Goal: Task Accomplishment & Management: Manage account settings

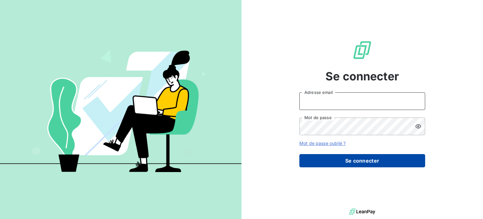
type input "[PERSON_NAME][EMAIL_ADDRESS][DOMAIN_NAME]"
click at [340, 163] on button "Se connecter" at bounding box center [362, 160] width 126 height 13
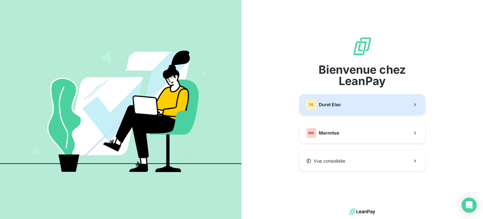
click at [337, 108] on div "DE Duret Elec" at bounding box center [323, 104] width 35 height 10
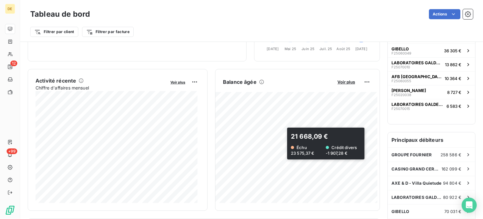
scroll to position [63, 0]
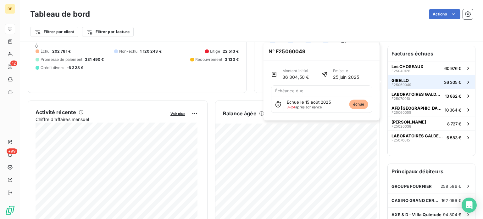
click at [405, 78] on div "GIBELLO F25060049" at bounding box center [402, 82] width 20 height 9
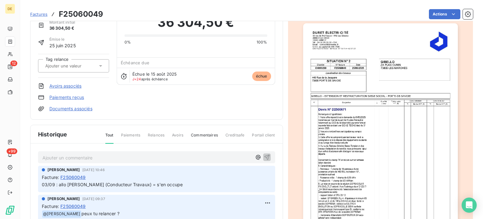
scroll to position [32, 0]
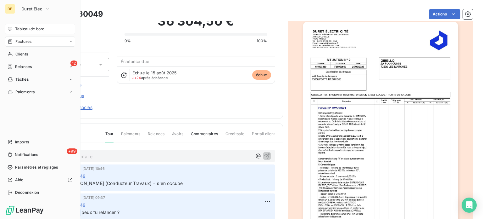
click at [14, 29] on div "Tableau de bord" at bounding box center [40, 29] width 70 height 10
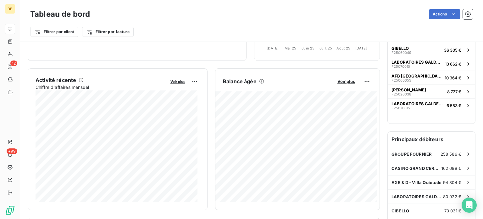
scroll to position [126, 0]
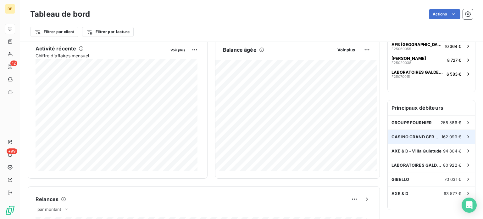
click at [398, 139] on div "CASINO GRAND CERCLE 162 099 €" at bounding box center [431, 137] width 87 height 14
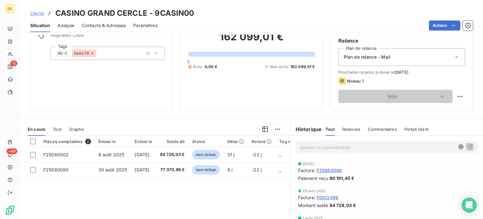
scroll to position [63, 0]
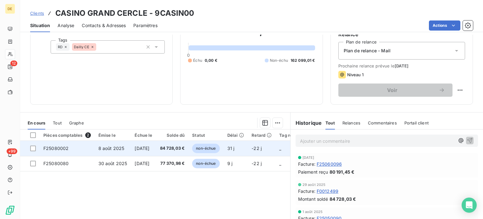
click at [206, 145] on span "non-échue" at bounding box center [205, 147] width 27 height 9
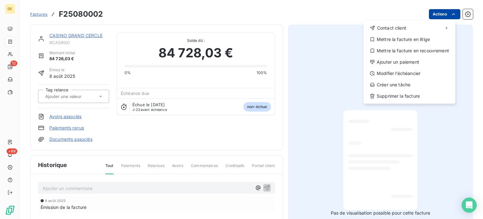
click at [442, 14] on html "DE 12 +99 Factures F25080002 Actions Contact client Mettre la facture en litige…" at bounding box center [241, 109] width 483 height 219
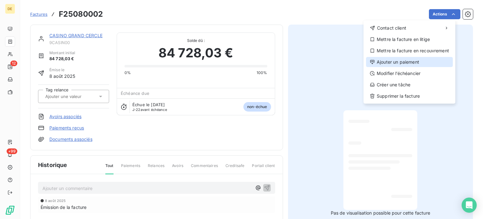
click at [413, 61] on div "Ajouter un paiement" at bounding box center [409, 62] width 87 height 10
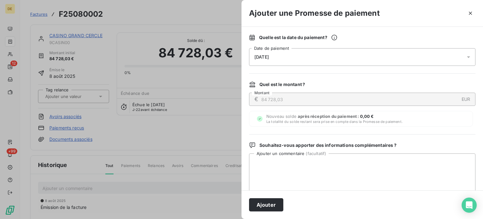
click at [367, 58] on div "[DATE]" at bounding box center [362, 57] width 226 height 18
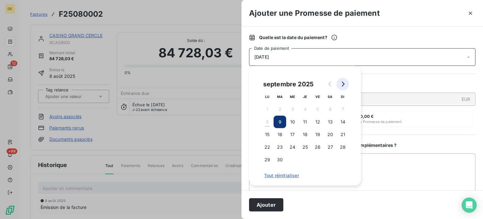
click at [346, 85] on button "Go to next month" at bounding box center [343, 84] width 13 height 13
click at [317, 108] on button "3" at bounding box center [317, 109] width 13 height 13
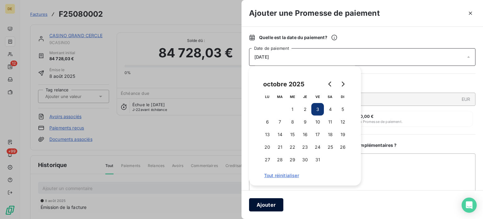
click at [273, 206] on button "Ajouter" at bounding box center [266, 204] width 34 height 13
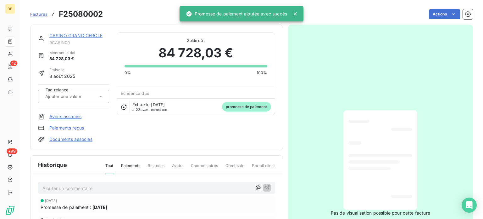
click at [96, 35] on link "CASINO GRAND CERCLE" at bounding box center [75, 35] width 53 height 5
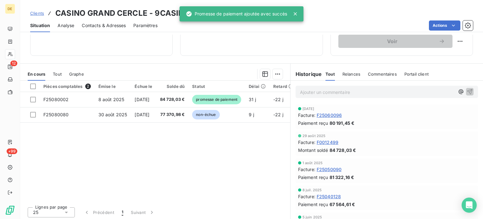
scroll to position [113, 0]
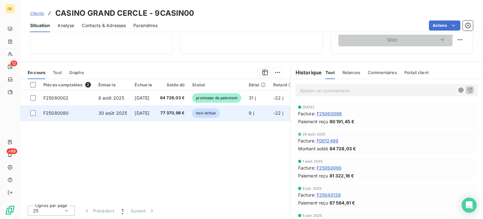
click at [146, 114] on span "[DATE]" at bounding box center [142, 112] width 15 height 5
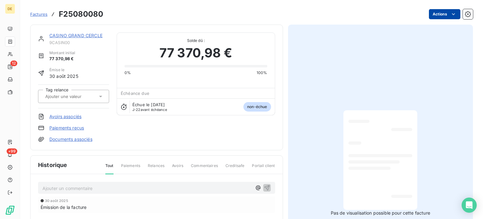
click at [434, 17] on html "DE 12 +99 Factures F25080080 Actions CASINO GRAND CERCLE 9CASIN00 Montant initi…" at bounding box center [241, 109] width 483 height 219
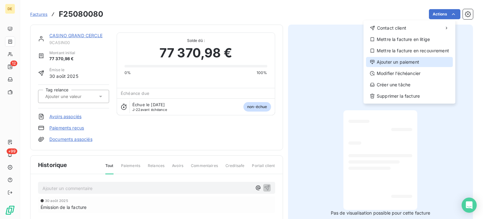
click at [396, 62] on div "Ajouter un paiement" at bounding box center [409, 62] width 87 height 10
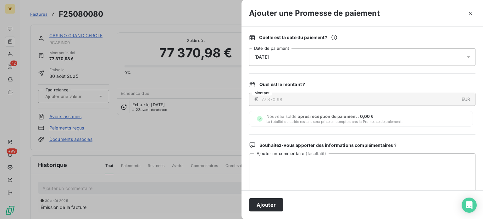
click at [269, 55] on span "[DATE]" at bounding box center [261, 56] width 14 height 5
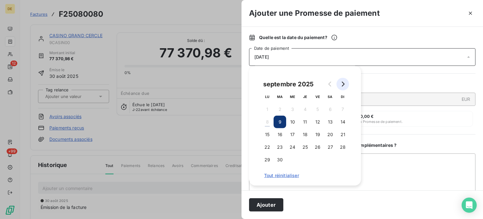
click at [345, 83] on icon "Go to next month" at bounding box center [342, 83] width 5 height 5
click at [320, 108] on button "3" at bounding box center [317, 109] width 13 height 13
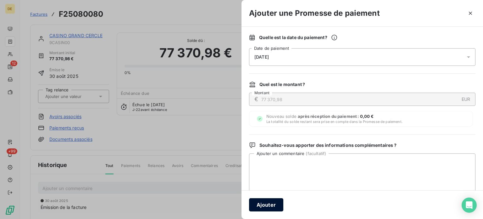
click at [267, 206] on button "Ajouter" at bounding box center [266, 204] width 34 height 13
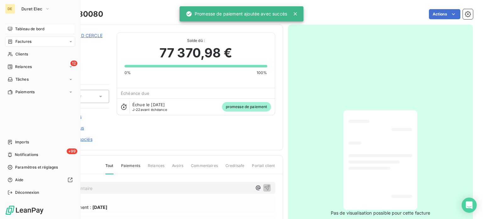
click at [14, 29] on div "Tableau de bord" at bounding box center [40, 29] width 70 height 10
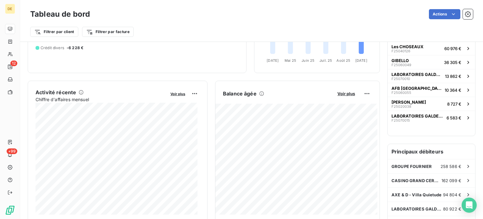
scroll to position [94, 0]
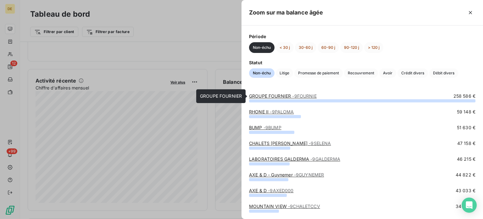
click at [275, 97] on link "GROUPE FOURNIER - 9FOURNIE" at bounding box center [283, 95] width 68 height 5
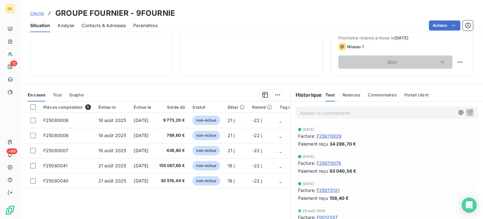
scroll to position [94, 0]
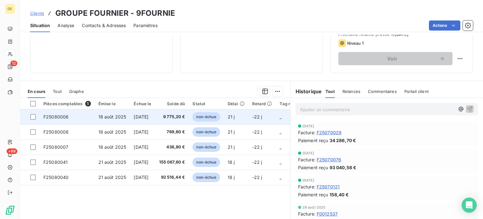
click at [177, 119] on td "9 775,20 €" at bounding box center [172, 116] width 34 height 15
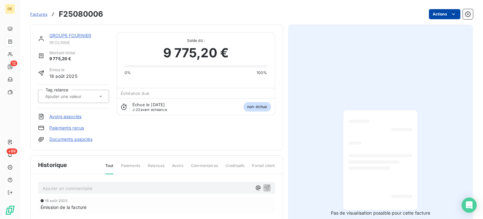
click at [438, 16] on html "DE 12 +99 Factures F25080006 Actions GROUPE FOURNIER 9FOURNIE Montant initial 9…" at bounding box center [241, 109] width 483 height 219
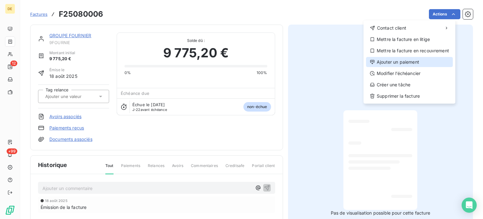
click at [401, 64] on div "Ajouter un paiement" at bounding box center [409, 62] width 87 height 10
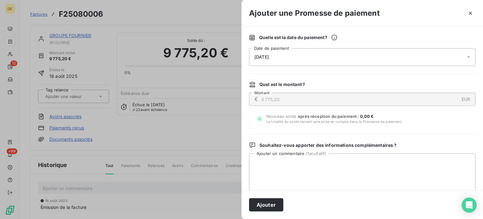
click at [316, 56] on div "[DATE]" at bounding box center [362, 57] width 226 height 18
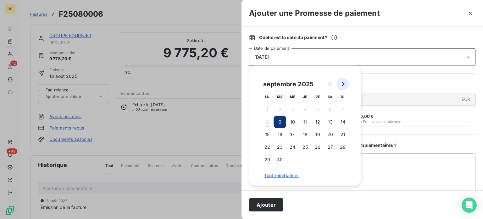
click at [341, 85] on icon "Go to next month" at bounding box center [342, 83] width 5 height 5
click at [320, 109] on button "3" at bounding box center [317, 109] width 13 height 13
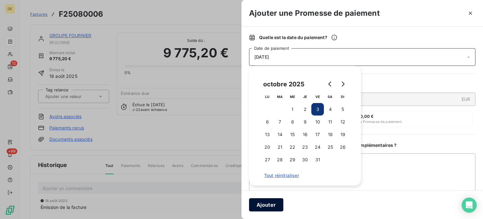
click at [265, 205] on button "Ajouter" at bounding box center [266, 204] width 34 height 13
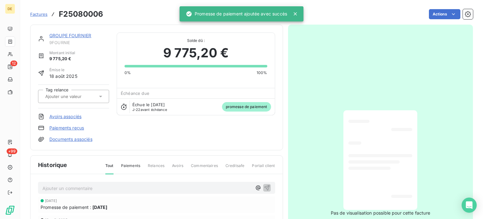
click at [83, 34] on link "GROUPE FOURNIER" at bounding box center [70, 35] width 42 height 5
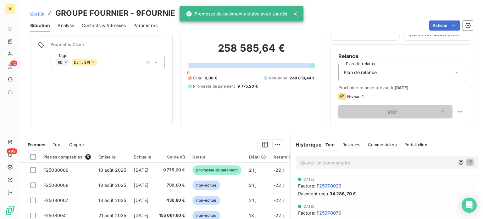
scroll to position [94, 0]
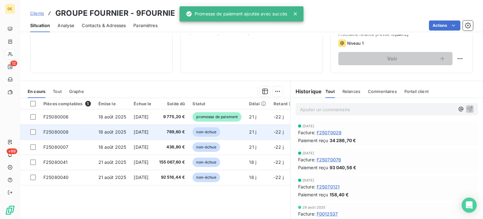
click at [176, 134] on span "789,60 €" at bounding box center [172, 132] width 26 height 6
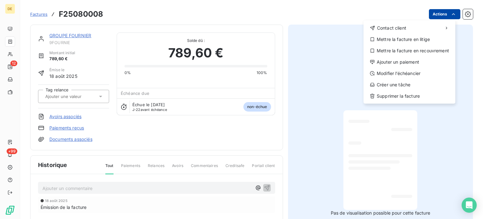
click at [432, 15] on html "DE 12 +99 Factures F25080008 Actions Contact client Mettre la facture en litige…" at bounding box center [241, 109] width 483 height 219
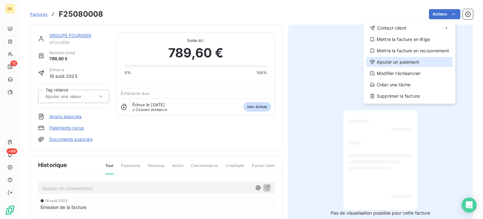
click at [395, 63] on div "Ajouter un paiement" at bounding box center [409, 62] width 87 height 10
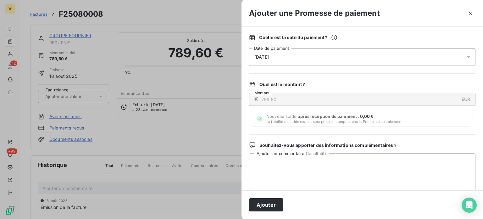
click at [292, 56] on div "[DATE]" at bounding box center [362, 57] width 226 height 18
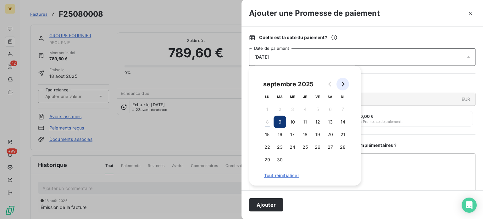
click at [344, 84] on icon "Go to next month" at bounding box center [343, 83] width 3 height 5
click at [319, 110] on button "3" at bounding box center [317, 109] width 13 height 13
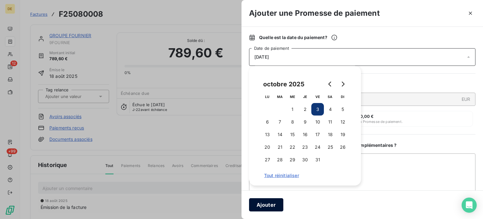
click at [270, 205] on button "Ajouter" at bounding box center [266, 204] width 34 height 13
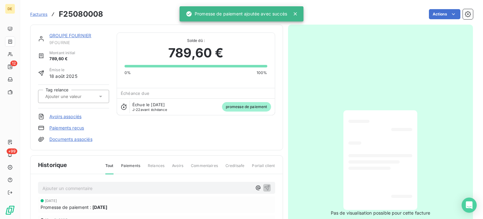
click at [85, 35] on link "GROUPE FOURNIER" at bounding box center [70, 35] width 42 height 5
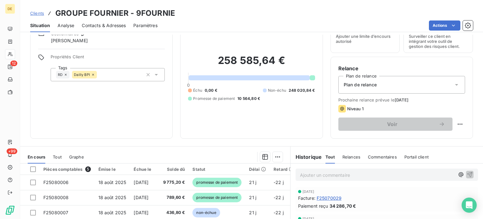
scroll to position [63, 0]
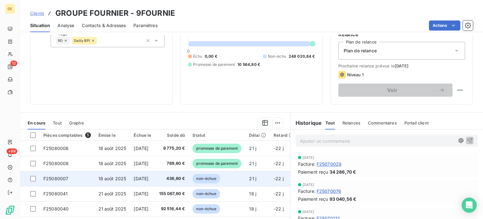
click at [168, 176] on td "436,80 €" at bounding box center [172, 178] width 34 height 15
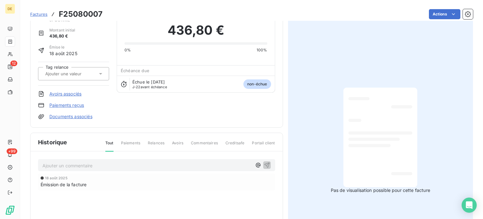
scroll to position [92, 0]
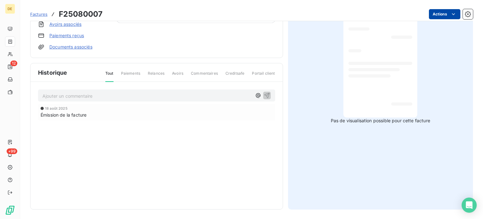
click at [434, 15] on html "DE 12 +99 Factures F25080007 Actions GROUPE FOURNIER 9FOURNIE Montant initial 4…" at bounding box center [241, 109] width 483 height 219
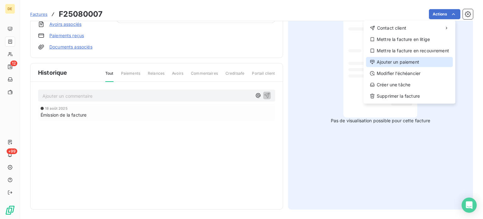
click at [405, 61] on div "Ajouter un paiement" at bounding box center [409, 62] width 87 height 10
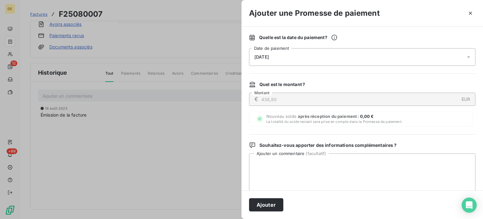
click at [297, 57] on div "[DATE]" at bounding box center [362, 57] width 226 height 18
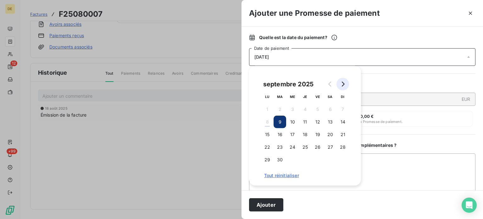
click at [343, 83] on icon "Go to next month" at bounding box center [343, 83] width 3 height 5
click at [315, 108] on button "3" at bounding box center [317, 109] width 13 height 13
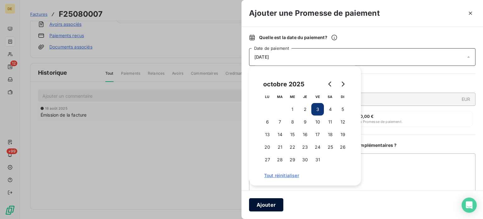
click at [269, 205] on button "Ajouter" at bounding box center [266, 204] width 34 height 13
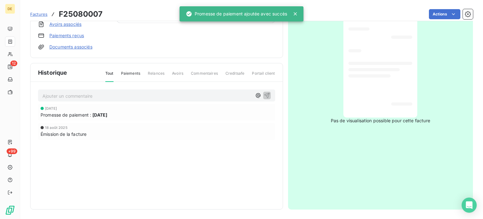
scroll to position [0, 0]
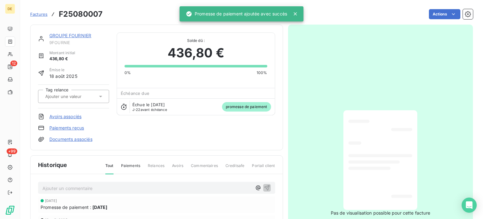
click at [76, 37] on link "GROUPE FOURNIER" at bounding box center [70, 35] width 42 height 5
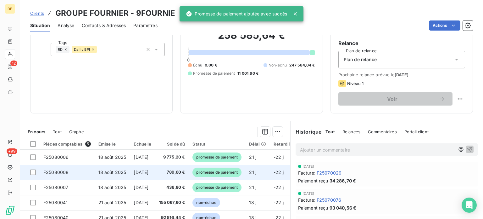
scroll to position [113, 0]
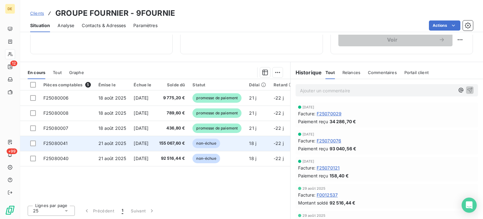
click at [148, 141] on span "[DATE]" at bounding box center [141, 142] width 15 height 5
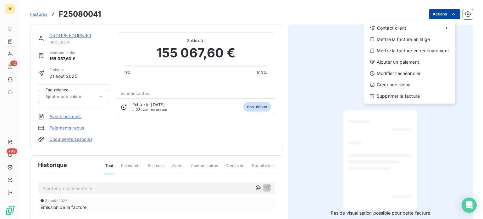
click at [441, 14] on html "DE 12 +99 Factures F25080041 Actions Contact client Mettre la facture en litige…" at bounding box center [241, 109] width 483 height 219
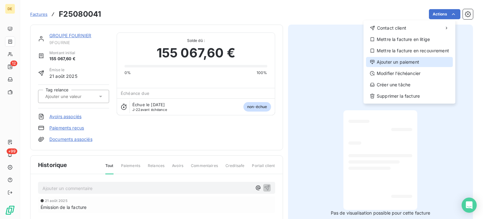
click at [391, 63] on div "Ajouter un paiement" at bounding box center [409, 62] width 87 height 10
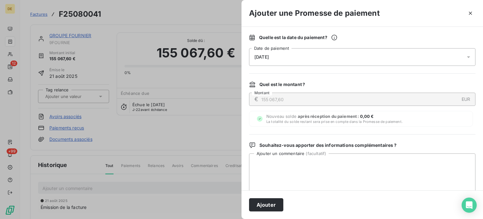
click at [266, 59] on span "[DATE]" at bounding box center [261, 56] width 14 height 5
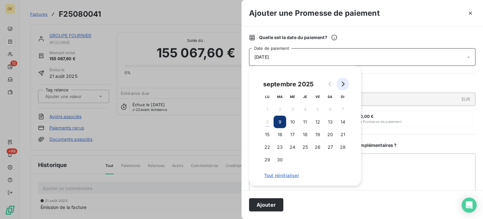
click at [343, 86] on icon "Go to next month" at bounding box center [342, 83] width 5 height 5
click at [320, 108] on button "3" at bounding box center [317, 109] width 13 height 13
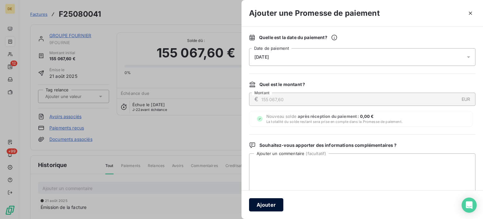
click at [271, 203] on button "Ajouter" at bounding box center [266, 204] width 34 height 13
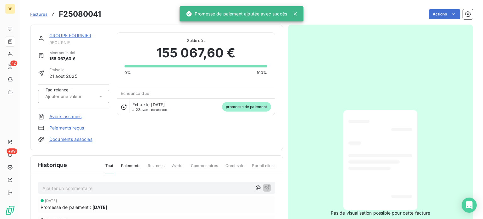
click at [60, 35] on link "GROUPE FOURNIER" at bounding box center [70, 35] width 42 height 5
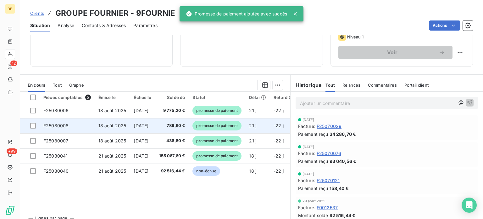
scroll to position [113, 0]
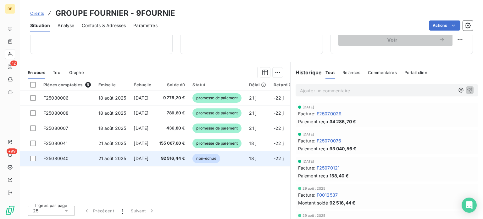
click at [185, 160] on span "92 516,44 €" at bounding box center [172, 158] width 26 height 6
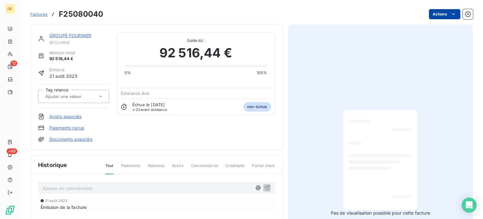
click at [435, 14] on html "DE 12 +99 Factures F25080040 Actions GROUPE FOURNIER 9FOURNIE Montant initial 9…" at bounding box center [241, 109] width 483 height 219
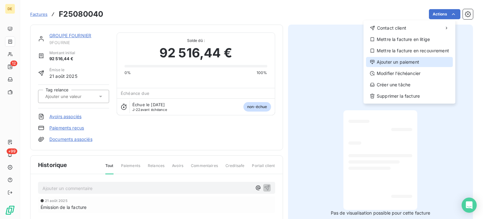
click at [390, 63] on div "Ajouter un paiement" at bounding box center [409, 62] width 87 height 10
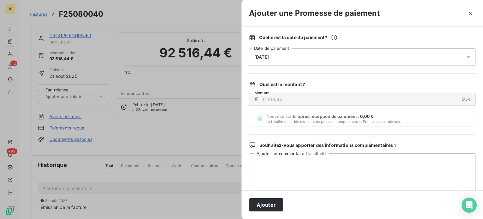
click at [285, 58] on div "[DATE]" at bounding box center [362, 57] width 226 height 18
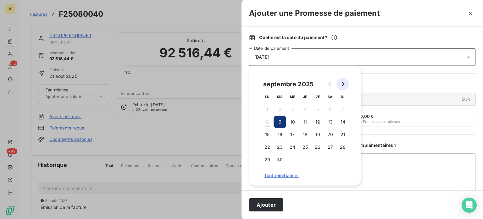
click at [344, 84] on icon "Go to next month" at bounding box center [343, 83] width 3 height 5
click at [317, 108] on button "3" at bounding box center [317, 109] width 13 height 13
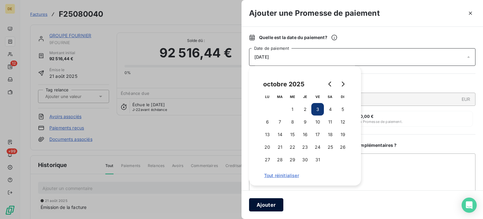
click at [268, 201] on button "Ajouter" at bounding box center [266, 204] width 34 height 13
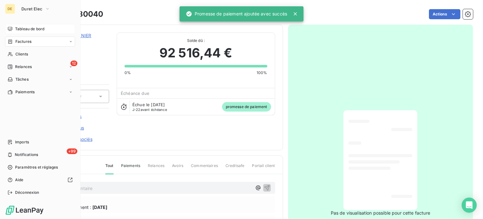
click at [13, 28] on div "Tableau de bord" at bounding box center [40, 29] width 70 height 10
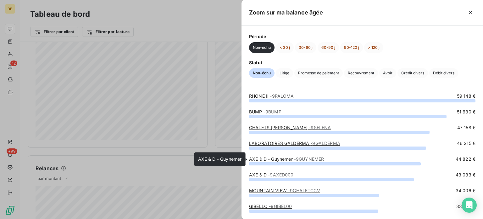
click at [289, 159] on link "AXE & D - Guynemer - 9GUYNEMER" at bounding box center [286, 158] width 75 height 5
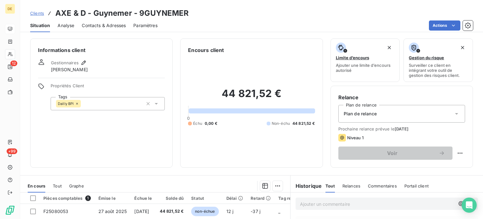
scroll to position [94, 0]
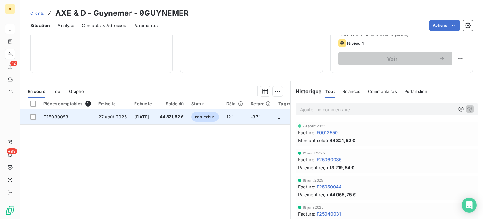
click at [219, 118] on span "non-échue" at bounding box center [204, 116] width 27 height 9
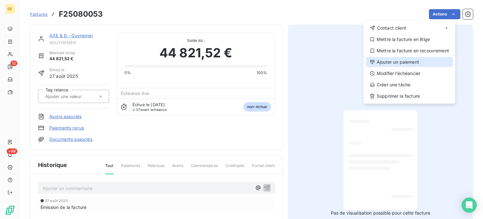
click at [401, 60] on div "Ajouter un paiement" at bounding box center [409, 62] width 87 height 10
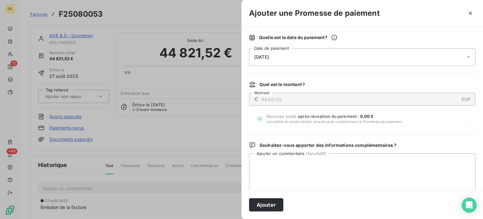
click at [333, 62] on div "[DATE]" at bounding box center [362, 57] width 226 height 18
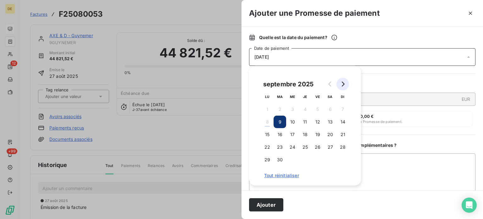
click at [344, 84] on icon "Go to next month" at bounding box center [342, 83] width 5 height 5
click at [319, 133] on button "17" at bounding box center [317, 134] width 13 height 13
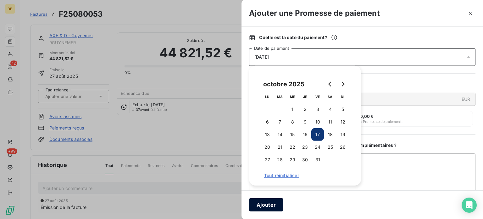
click at [269, 204] on button "Ajouter" at bounding box center [266, 204] width 34 height 13
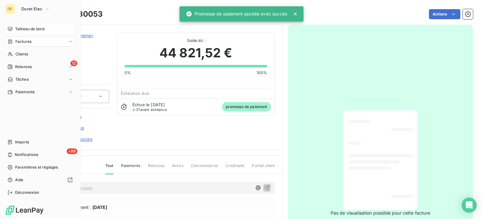
click at [12, 30] on icon at bounding box center [10, 28] width 5 height 5
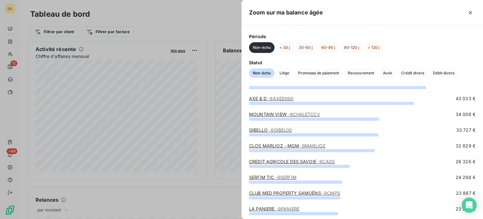
scroll to position [63, 0]
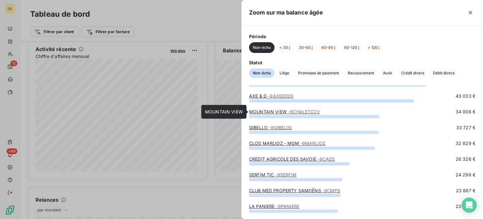
click at [279, 109] on link "MOUNTAIN VIEW - 9CHALETCCV" at bounding box center [284, 111] width 71 height 5
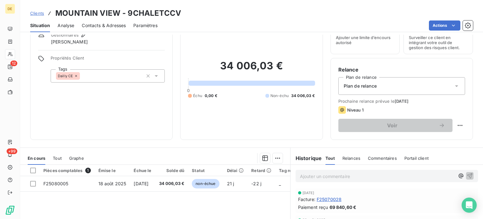
scroll to position [63, 0]
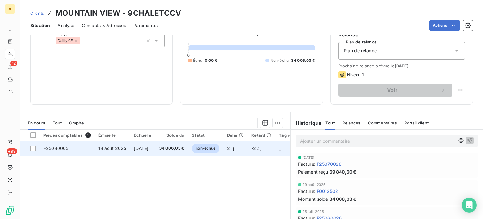
click at [188, 147] on td "34 006,03 €" at bounding box center [171, 148] width 33 height 15
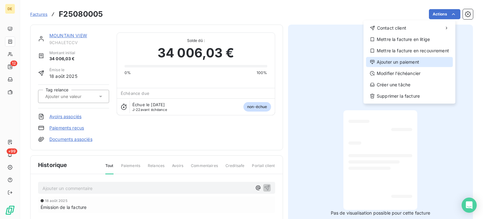
click at [398, 62] on div "Ajouter un paiement" at bounding box center [409, 62] width 87 height 10
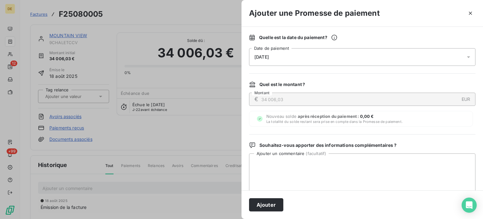
click at [347, 61] on div "[DATE]" at bounding box center [362, 57] width 226 height 18
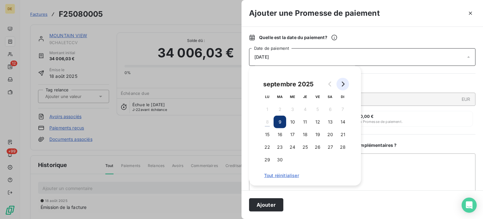
click at [344, 82] on icon "Go to next month" at bounding box center [342, 83] width 5 height 5
click at [317, 109] on button "3" at bounding box center [317, 109] width 13 height 13
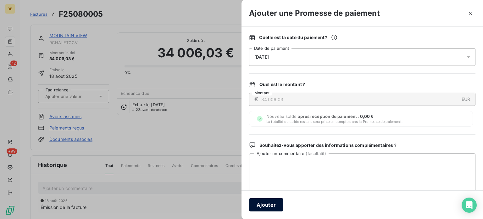
click at [270, 205] on button "Ajouter" at bounding box center [266, 204] width 34 height 13
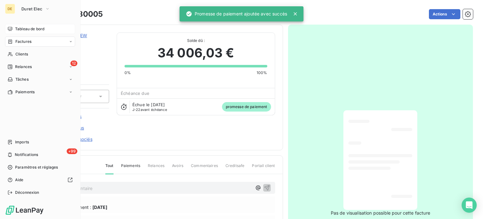
click at [15, 29] on span "Tableau de bord" at bounding box center [29, 29] width 29 height 6
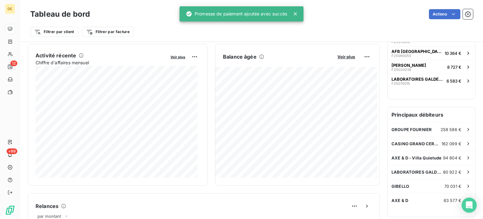
scroll to position [157, 0]
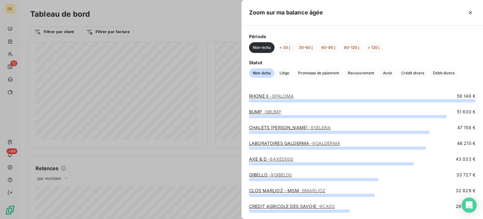
click at [273, 159] on span "- 9AXED000" at bounding box center [280, 158] width 25 height 5
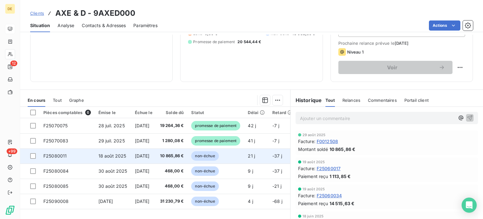
scroll to position [94, 0]
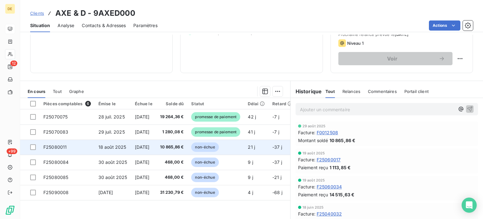
click at [181, 148] on span "10 865,86 €" at bounding box center [172, 147] width 24 height 6
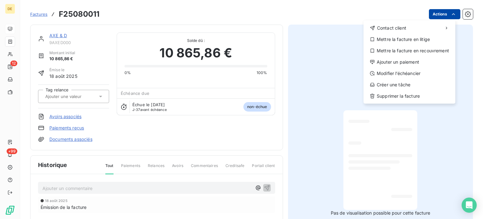
click at [436, 12] on html "DE 12 +99 Factures F25080011 Actions Contact client Mettre la facture en litige…" at bounding box center [241, 109] width 483 height 219
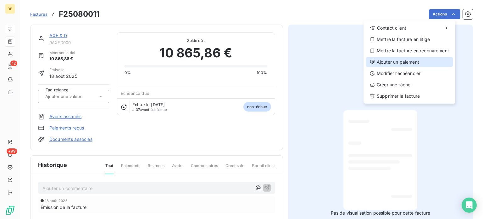
click at [402, 62] on div "Ajouter un paiement" at bounding box center [409, 62] width 87 height 10
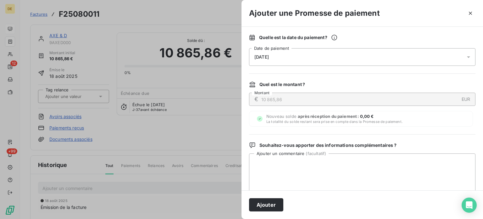
click at [269, 57] on span "[DATE]" at bounding box center [261, 56] width 14 height 5
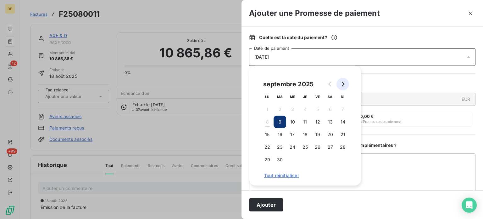
click at [345, 84] on button "Go to next month" at bounding box center [343, 84] width 13 height 13
click at [318, 136] on button "17" at bounding box center [317, 134] width 13 height 13
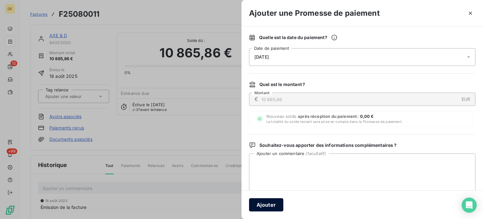
click at [273, 204] on button "Ajouter" at bounding box center [266, 204] width 34 height 13
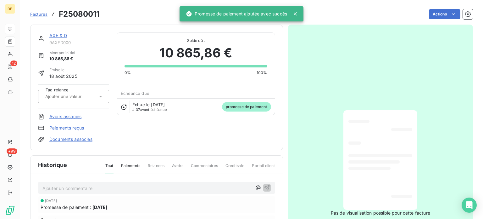
click at [58, 36] on link "AXE & D" at bounding box center [58, 35] width 18 height 5
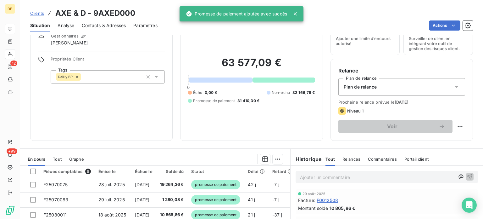
scroll to position [113, 0]
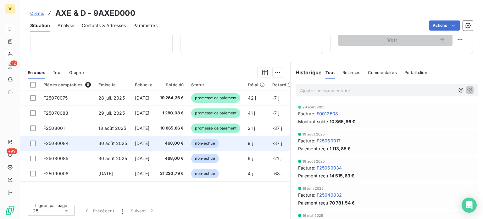
click at [172, 147] on td "468,00 €" at bounding box center [171, 143] width 31 height 15
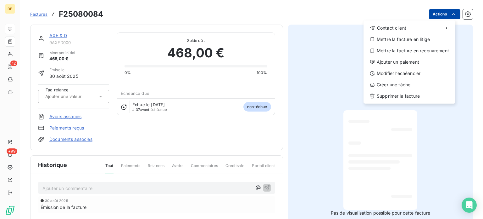
click at [440, 14] on html "DE 12 +99 Factures F25080084 Actions Contact client Mettre la facture en litige…" at bounding box center [241, 109] width 483 height 219
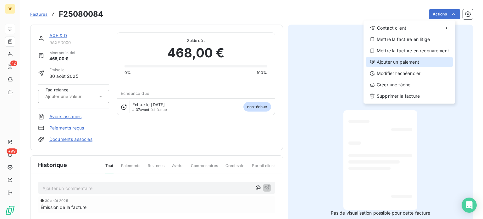
click at [399, 60] on div "Ajouter un paiement" at bounding box center [409, 62] width 87 height 10
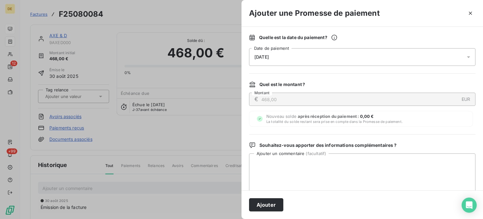
click at [305, 57] on div "[DATE]" at bounding box center [362, 57] width 226 height 18
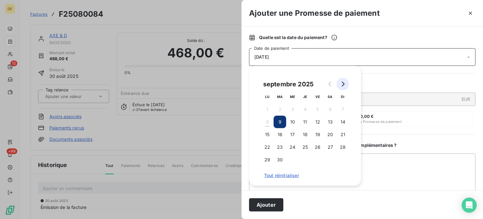
click at [344, 86] on icon "Go to next month" at bounding box center [342, 83] width 5 height 5
click at [315, 135] on button "17" at bounding box center [317, 134] width 13 height 13
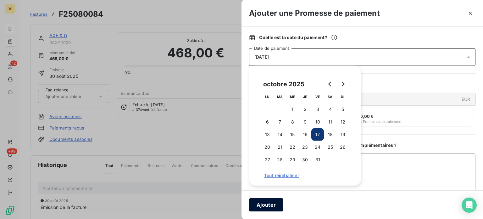
click at [276, 205] on button "Ajouter" at bounding box center [266, 204] width 34 height 13
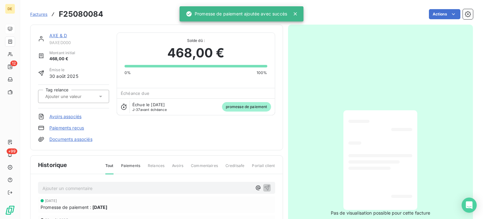
click at [63, 36] on link "AXE & D" at bounding box center [58, 35] width 18 height 5
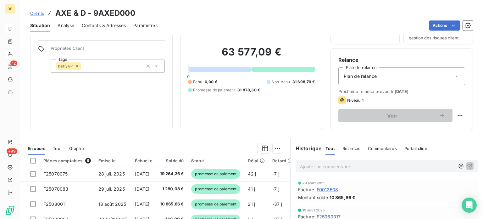
scroll to position [113, 0]
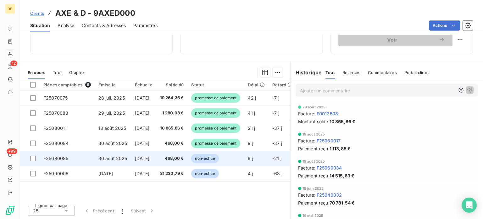
click at [184, 158] on span "468,00 €" at bounding box center [172, 158] width 24 height 6
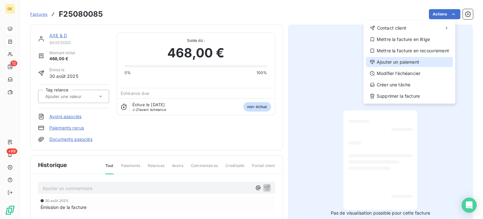
click at [398, 60] on div "Ajouter un paiement" at bounding box center [409, 62] width 87 height 10
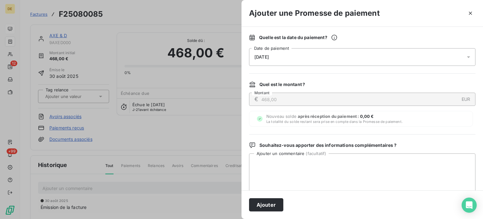
click at [315, 53] on div "[DATE]" at bounding box center [362, 57] width 226 height 18
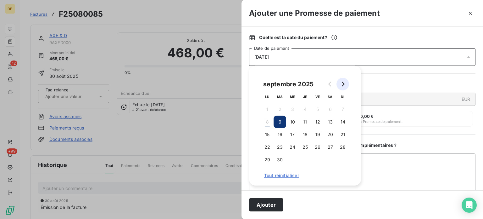
click at [341, 84] on icon "Go to next month" at bounding box center [342, 83] width 5 height 5
click at [318, 135] on button "17" at bounding box center [317, 134] width 13 height 13
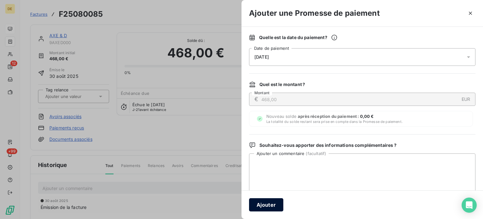
click at [275, 204] on button "Ajouter" at bounding box center [266, 204] width 34 height 13
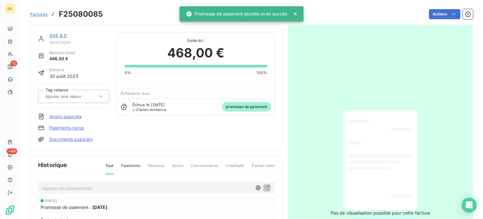
click at [62, 36] on link "AXE & D" at bounding box center [58, 35] width 18 height 5
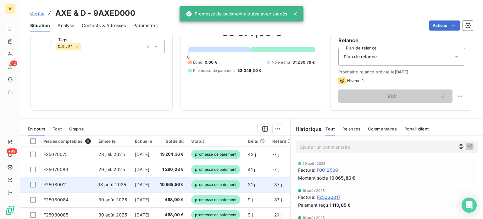
scroll to position [113, 0]
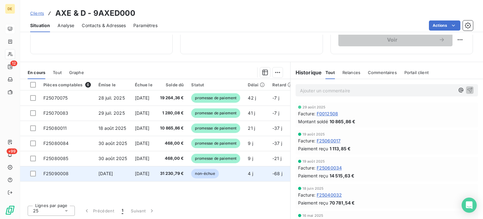
click at [184, 175] on span "31 230,79 €" at bounding box center [172, 173] width 24 height 6
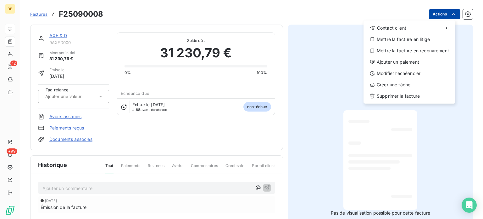
click at [436, 12] on html "DE 12 +99 Factures F25090008 Actions Contact client Mettre la facture en litige…" at bounding box center [241, 109] width 483 height 219
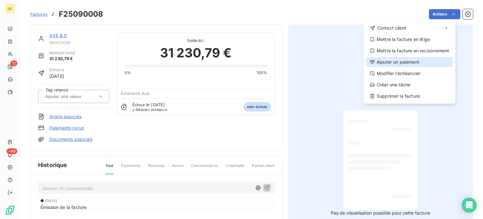
click at [406, 59] on div "Ajouter un paiement" at bounding box center [409, 62] width 87 height 10
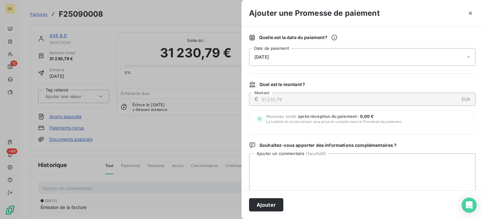
click at [291, 55] on div "[DATE]" at bounding box center [362, 57] width 226 height 18
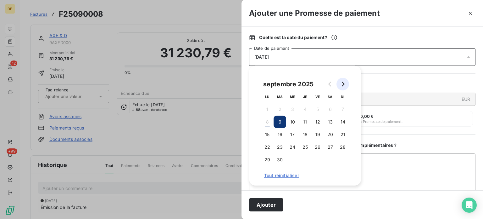
click at [345, 83] on button "Go to next month" at bounding box center [343, 84] width 13 height 13
click at [316, 134] on button "17" at bounding box center [317, 134] width 13 height 13
click at [260, 202] on button "Ajouter" at bounding box center [266, 204] width 34 height 13
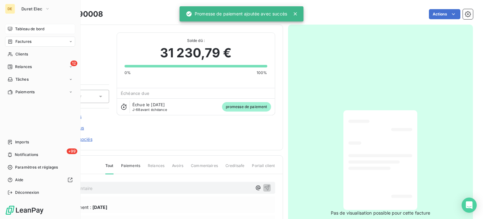
click at [21, 29] on span "Tableau de bord" at bounding box center [29, 29] width 29 height 6
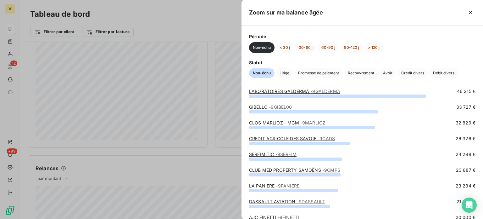
scroll to position [63, 0]
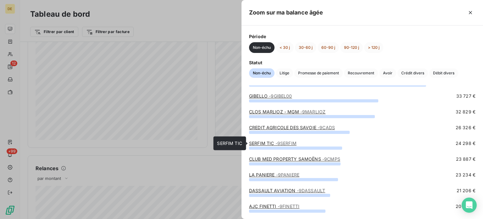
click at [277, 142] on span "- 9SERFIM" at bounding box center [286, 142] width 21 height 5
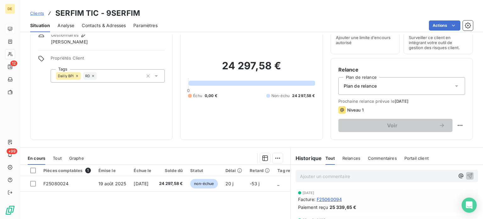
scroll to position [94, 0]
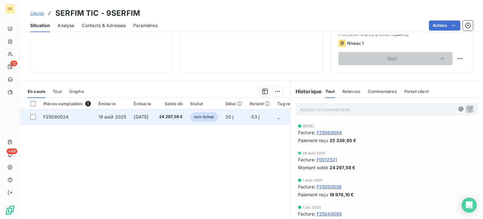
click at [183, 118] on span "24 297,58 €" at bounding box center [171, 117] width 24 height 6
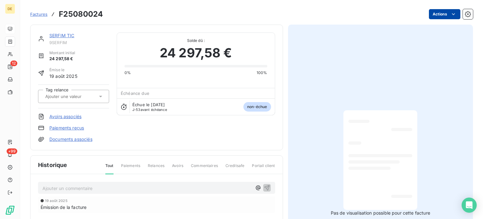
click at [439, 11] on html "DE 12 +99 Factures F25080024 Actions SERFIM TIC 9SERFIM Montant initial 24 297,…" at bounding box center [241, 109] width 483 height 219
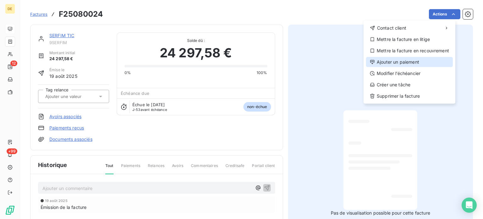
click at [389, 63] on div "Ajouter un paiement" at bounding box center [409, 62] width 87 height 10
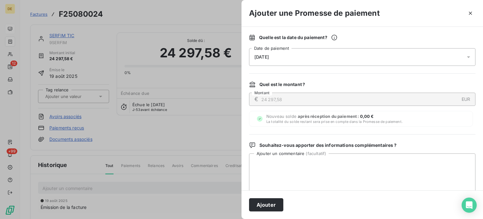
click at [321, 56] on div "[DATE]" at bounding box center [362, 57] width 226 height 18
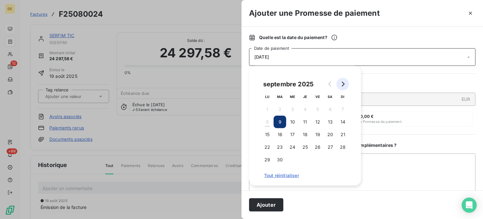
click at [345, 82] on icon "Go to next month" at bounding box center [342, 83] width 5 height 5
click at [295, 121] on button "5" at bounding box center [292, 121] width 13 height 13
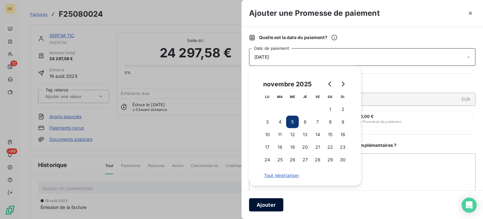
click at [273, 203] on button "Ajouter" at bounding box center [266, 204] width 34 height 13
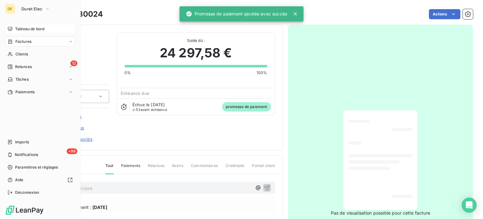
click at [13, 27] on div "Tableau de bord" at bounding box center [40, 29] width 70 height 10
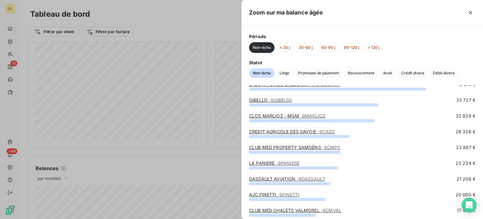
scroll to position [63, 0]
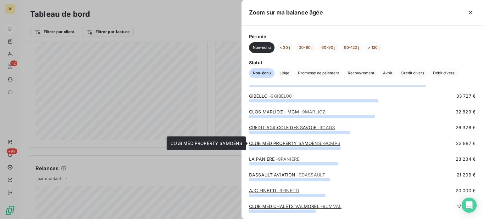
click at [284, 141] on link "CLUB MED PROPERTY SAMOËNS - 9CMPS" at bounding box center [294, 142] width 91 height 5
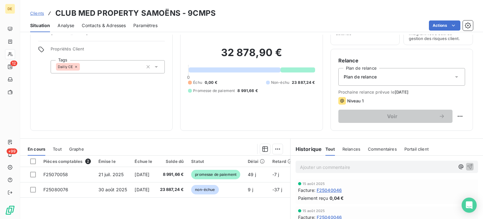
scroll to position [94, 0]
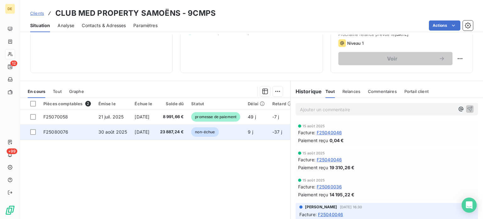
click at [185, 135] on td "23 887,24 €" at bounding box center [171, 131] width 31 height 15
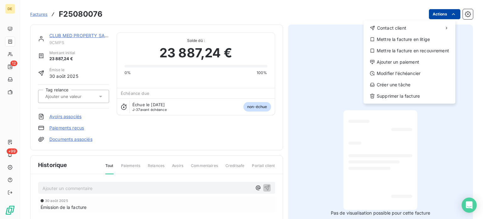
click at [443, 9] on html "DE 12 +99 Factures F25080076 Actions Contact client Mettre la facture en litige…" at bounding box center [241, 109] width 483 height 219
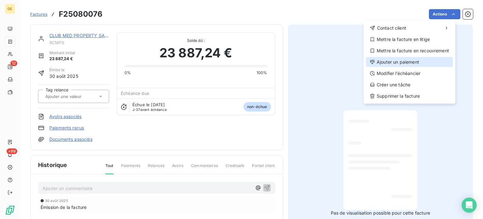
click at [390, 63] on div "Ajouter un paiement" at bounding box center [409, 62] width 87 height 10
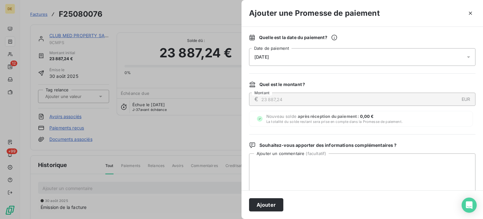
click at [301, 56] on div "[DATE]" at bounding box center [362, 57] width 226 height 18
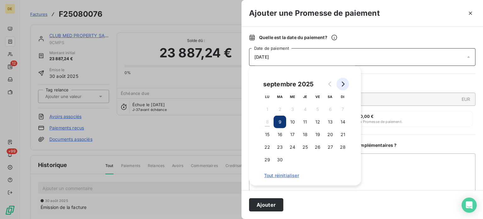
click at [345, 82] on icon "Go to next month" at bounding box center [342, 83] width 5 height 5
click at [321, 131] on button "17" at bounding box center [317, 134] width 13 height 13
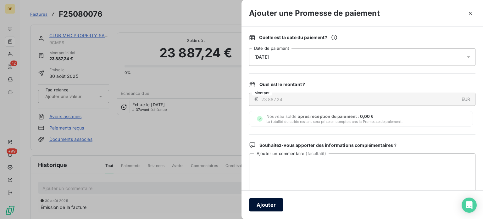
click at [269, 206] on button "Ajouter" at bounding box center [266, 204] width 34 height 13
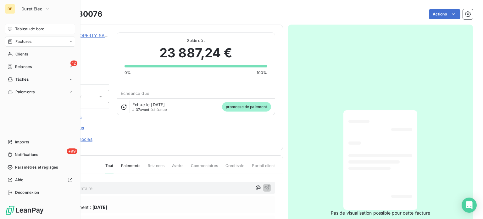
click at [15, 27] on span "Tableau de bord" at bounding box center [29, 29] width 29 height 6
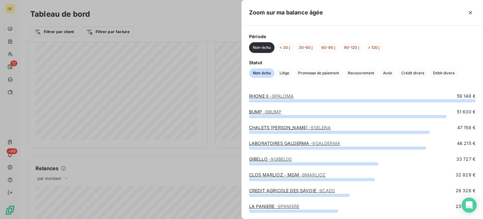
scroll to position [63, 0]
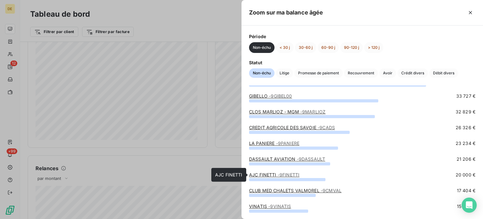
click at [288, 173] on span "- 9FINETTI" at bounding box center [289, 174] width 22 height 5
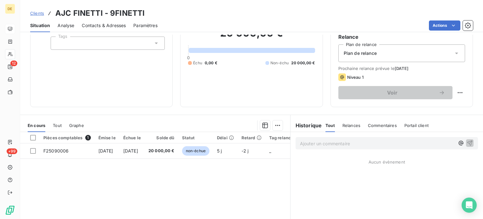
scroll to position [63, 0]
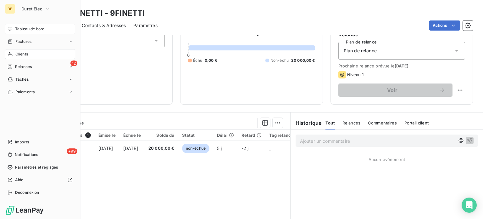
click at [17, 29] on span "Tableau de bord" at bounding box center [29, 29] width 29 height 6
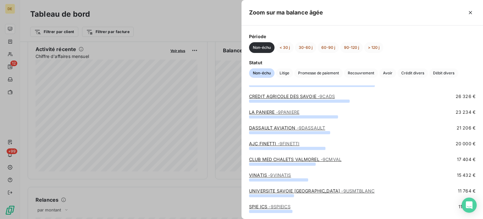
scroll to position [94, 0]
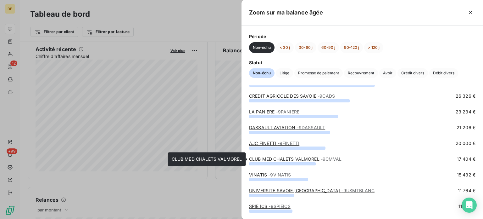
click at [281, 158] on link "CLUB MED CHALETS VALMOREL - 9CMVAL" at bounding box center [295, 158] width 92 height 5
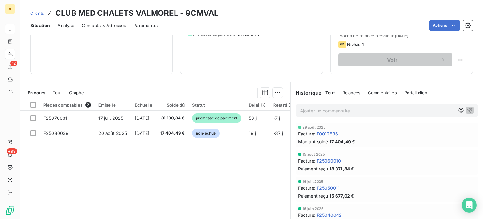
scroll to position [94, 0]
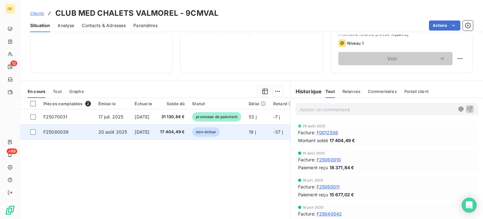
click at [185, 131] on span "17 404,49 €" at bounding box center [172, 132] width 25 height 6
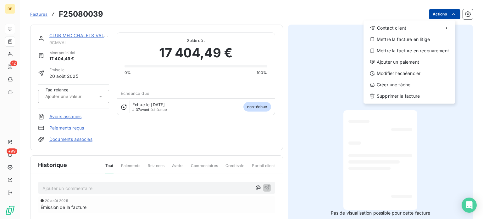
click at [445, 14] on html "DE 12 +99 Factures F25080039 Actions Contact client Mettre la facture en litige…" at bounding box center [241, 109] width 483 height 219
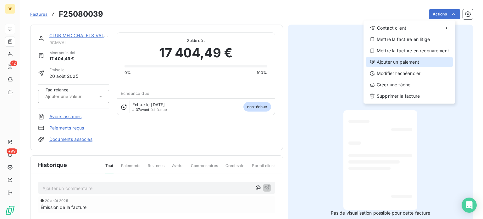
click at [398, 61] on div "Ajouter un paiement" at bounding box center [409, 62] width 87 height 10
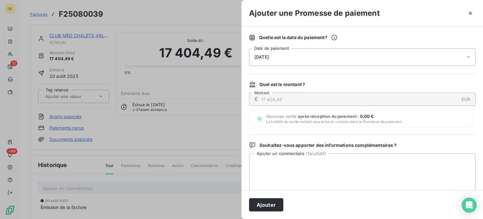
click at [291, 57] on div "[DATE]" at bounding box center [362, 57] width 226 height 18
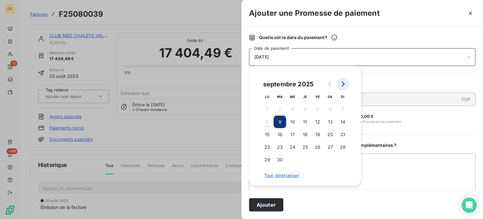
click at [344, 82] on icon "Go to next month" at bounding box center [342, 83] width 5 height 5
click at [330, 83] on icon "Go to previous month" at bounding box center [329, 83] width 3 height 5
click at [318, 133] on button "17" at bounding box center [317, 134] width 13 height 13
drag, startPoint x: 270, startPoint y: 202, endPoint x: 267, endPoint y: 203, distance: 3.8
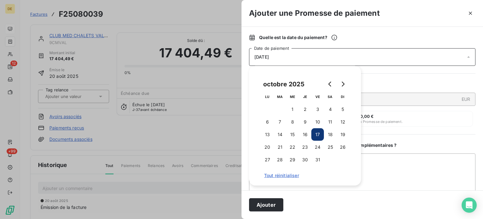
click at [270, 202] on button "Ajouter" at bounding box center [266, 204] width 34 height 13
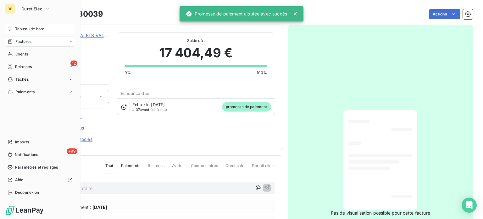
click at [30, 27] on span "Tableau de bord" at bounding box center [29, 29] width 29 height 6
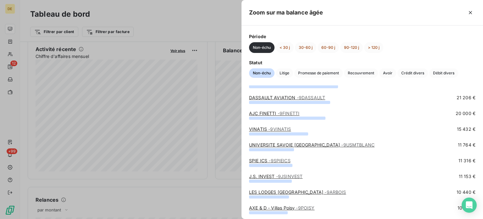
scroll to position [126, 0]
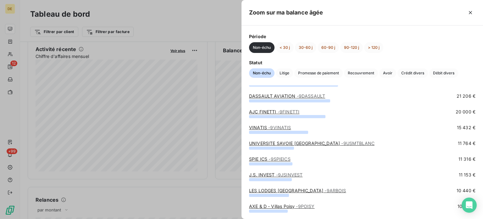
click at [291, 191] on link "LES LODGES [GEOGRAPHIC_DATA] - 9ARBOIS" at bounding box center [297, 189] width 97 height 5
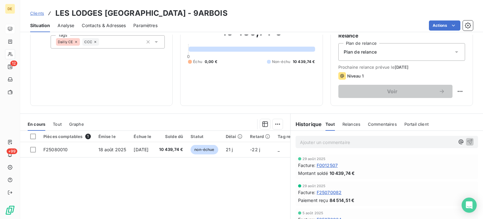
scroll to position [63, 0]
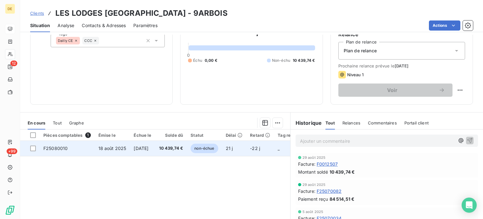
click at [181, 151] on td "10 439,74 €" at bounding box center [171, 148] width 32 height 15
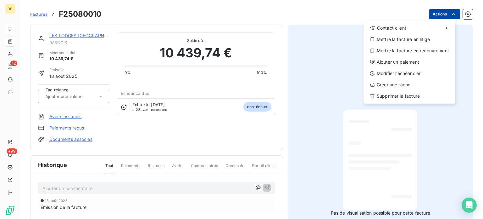
click at [441, 10] on html "DE 12 +99 Factures F25080010 Actions Contact client Mettre la facture en litige…" at bounding box center [241, 109] width 483 height 219
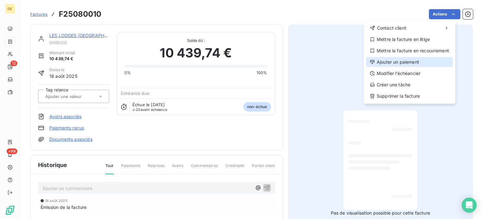
click at [400, 61] on div "Ajouter un paiement" at bounding box center [409, 62] width 87 height 10
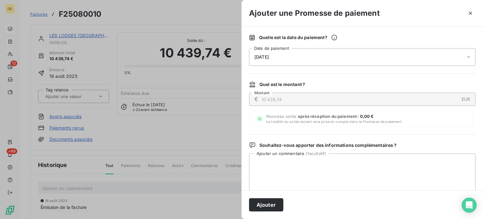
click at [354, 57] on div "[DATE]" at bounding box center [362, 57] width 226 height 18
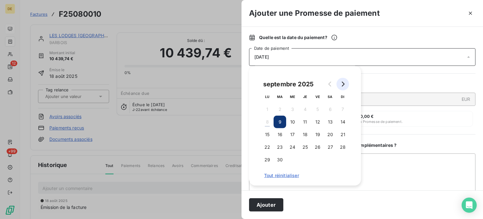
click at [343, 83] on icon "Go to next month" at bounding box center [343, 83] width 3 height 5
click at [318, 108] on button "3" at bounding box center [317, 109] width 13 height 13
drag, startPoint x: 264, startPoint y: 205, endPoint x: 257, endPoint y: 203, distance: 6.6
click at [264, 205] on button "Ajouter" at bounding box center [266, 204] width 34 height 13
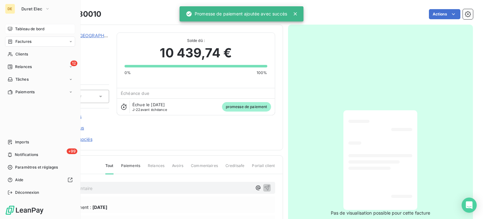
click at [21, 30] on span "Tableau de bord" at bounding box center [29, 29] width 29 height 6
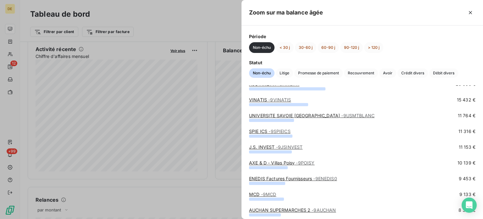
scroll to position [189, 0]
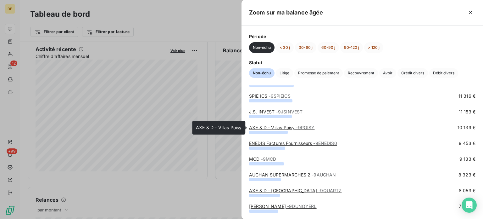
click at [289, 125] on link "AXE & D - Villas Poisy - 9POISY" at bounding box center [282, 127] width 66 height 5
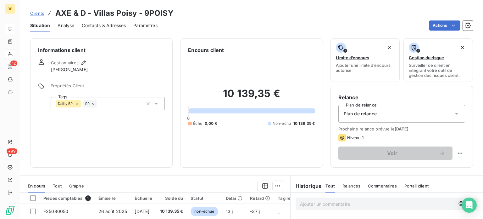
scroll to position [63, 0]
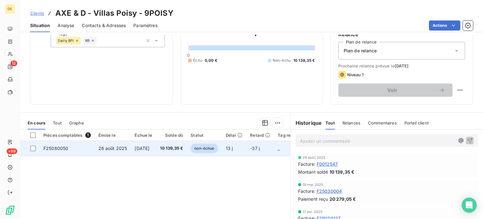
click at [178, 149] on span "10 139,35 €" at bounding box center [171, 148] width 23 height 6
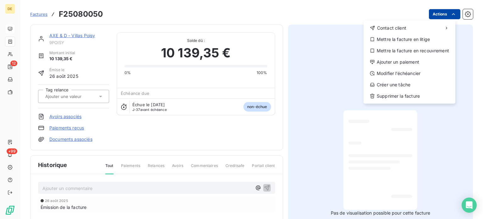
click at [444, 14] on html "DE 12 +99 Factures F25080050 Actions Contact client Mettre la facture en litige…" at bounding box center [241, 109] width 483 height 219
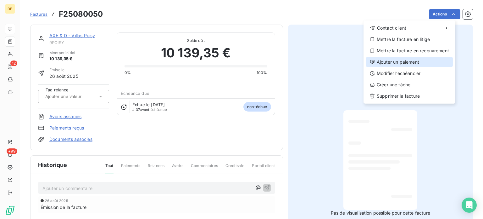
click at [396, 60] on div "Ajouter un paiement" at bounding box center [409, 62] width 87 height 10
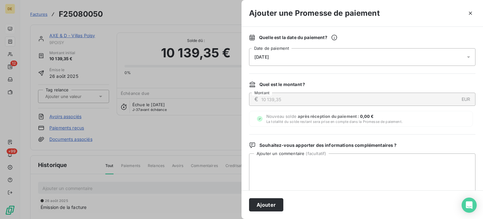
click at [301, 56] on div "[DATE]" at bounding box center [362, 57] width 226 height 18
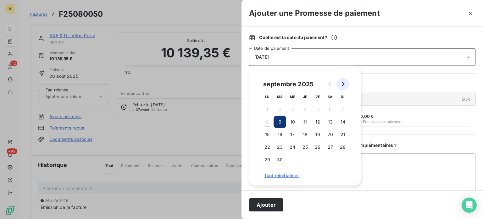
click at [343, 82] on icon "Go to next month" at bounding box center [342, 83] width 5 height 5
click at [320, 132] on button "17" at bounding box center [317, 134] width 13 height 13
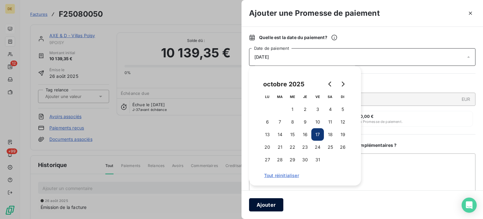
click at [270, 204] on button "Ajouter" at bounding box center [266, 204] width 34 height 13
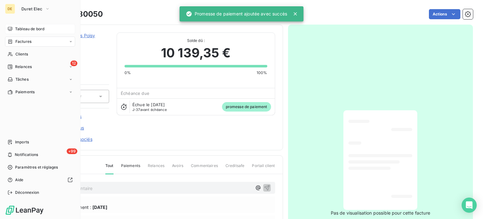
click at [11, 28] on icon at bounding box center [10, 28] width 5 height 5
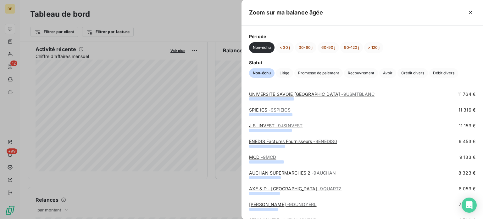
scroll to position [189, 0]
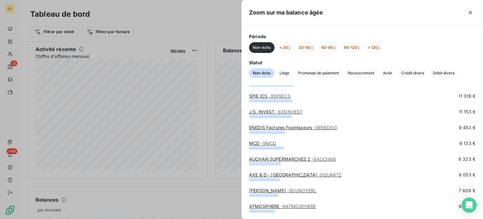
click at [266, 142] on span "- 9MCD" at bounding box center [268, 142] width 15 height 5
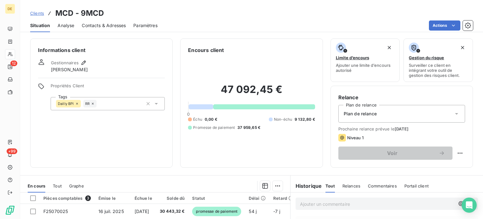
scroll to position [63, 0]
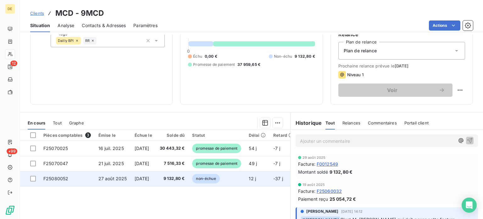
click at [184, 178] on span "9 132,80 €" at bounding box center [172, 178] width 25 height 6
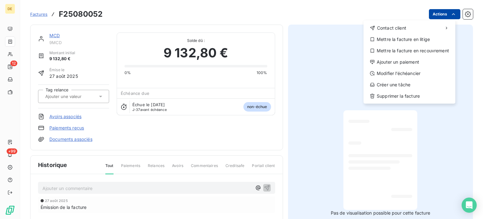
click at [438, 11] on html "DE 12 +99 Factures F25080052 Actions Contact client Mettre la facture en litige…" at bounding box center [241, 109] width 483 height 219
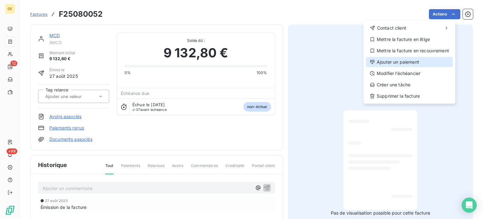
click at [397, 60] on div "Ajouter un paiement" at bounding box center [409, 62] width 87 height 10
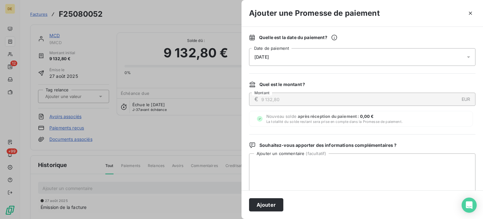
click at [393, 57] on div "[DATE]" at bounding box center [362, 57] width 226 height 18
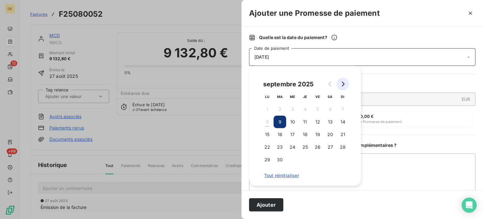
click at [339, 83] on button "Go to next month" at bounding box center [343, 84] width 13 height 13
click at [321, 132] on button "17" at bounding box center [317, 134] width 13 height 13
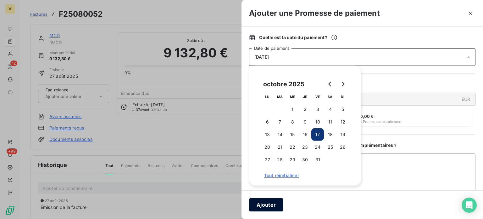
click at [267, 207] on button "Ajouter" at bounding box center [266, 204] width 34 height 13
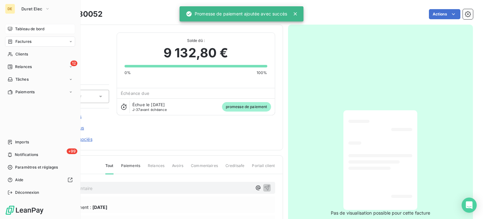
click at [19, 29] on span "Tableau de bord" at bounding box center [29, 29] width 29 height 6
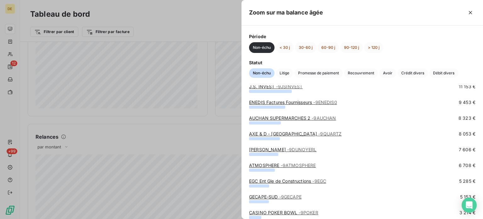
scroll to position [220, 0]
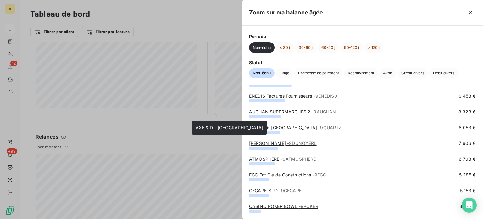
click at [277, 125] on link "AXE & D - [GEOGRAPHIC_DATA] - 9QUARTZ" at bounding box center [295, 127] width 92 height 5
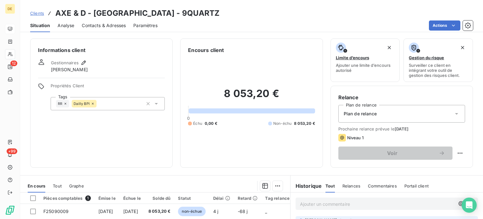
scroll to position [31, 0]
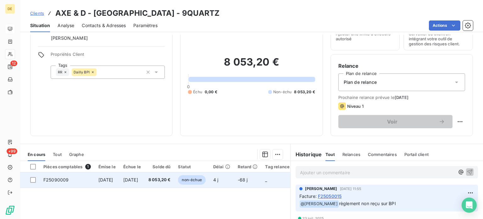
click at [145, 183] on td "[DATE]" at bounding box center [132, 179] width 25 height 15
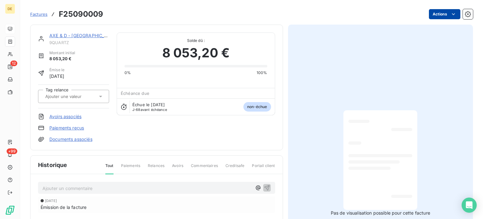
click at [438, 13] on html "DE 12 +99 Factures F25090009 Actions AXE & D - Villa Quartz 9QUARTZ Montant ini…" at bounding box center [241, 109] width 483 height 219
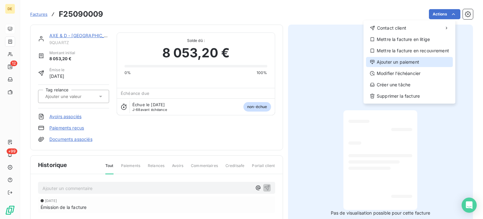
click at [403, 61] on div "Ajouter un paiement" at bounding box center [409, 62] width 87 height 10
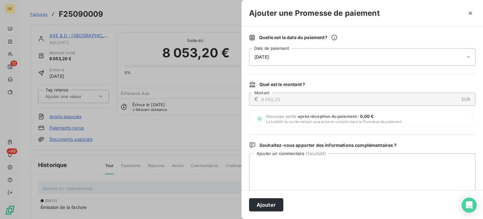
click at [311, 55] on div "[DATE]" at bounding box center [362, 57] width 226 height 18
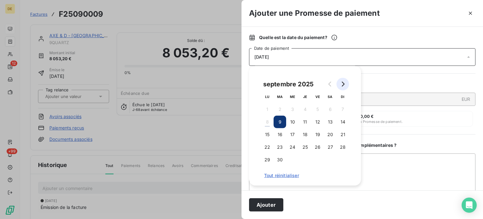
click at [345, 81] on icon "Go to next month" at bounding box center [342, 83] width 5 height 5
click at [269, 146] on button "17" at bounding box center [267, 147] width 13 height 13
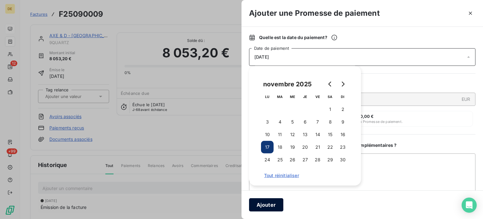
click at [269, 203] on button "Ajouter" at bounding box center [266, 204] width 34 height 13
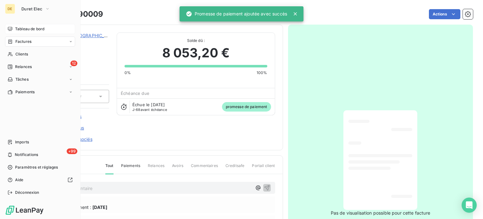
click at [17, 28] on span "Tableau de bord" at bounding box center [29, 29] width 29 height 6
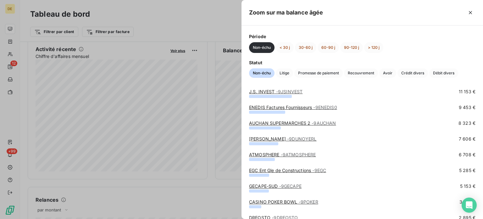
scroll to position [220, 0]
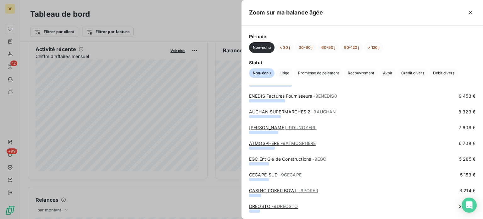
click at [291, 126] on span "- 9DUNOYERL" at bounding box center [302, 127] width 30 height 5
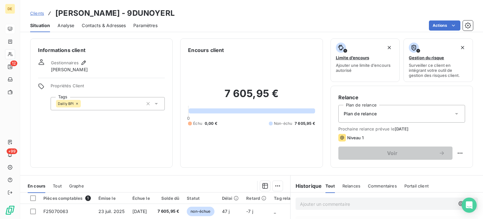
scroll to position [63, 0]
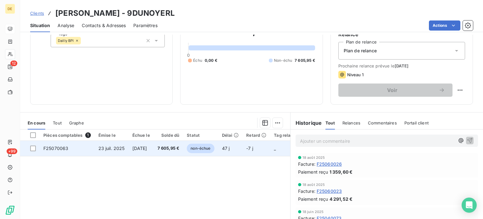
click at [172, 147] on span "7 605,95 €" at bounding box center [169, 148] width 22 height 6
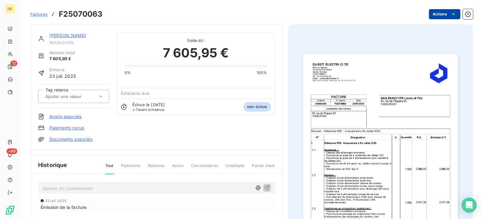
click at [434, 15] on html "DE 12 +99 Factures F25070063 Actions [PERSON_NAME] 9DUNOYERL Montant initial 7 …" at bounding box center [241, 109] width 483 height 219
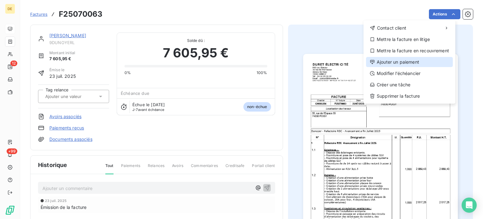
click at [406, 62] on div "Ajouter un paiement" at bounding box center [409, 62] width 87 height 10
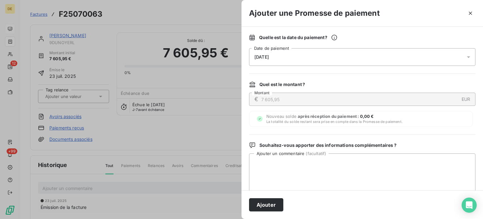
click at [269, 55] on span "[DATE]" at bounding box center [261, 56] width 14 height 5
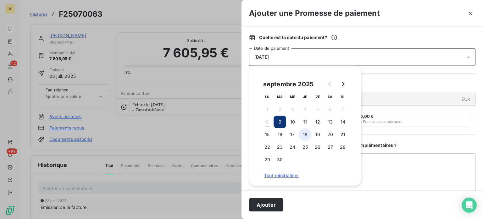
click at [304, 136] on button "18" at bounding box center [305, 134] width 13 height 13
drag, startPoint x: 269, startPoint y: 207, endPoint x: 266, endPoint y: 205, distance: 3.8
click at [269, 207] on button "Ajouter" at bounding box center [266, 204] width 34 height 13
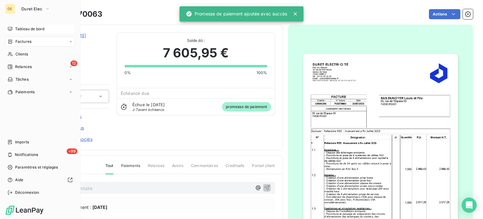
click at [15, 28] on span "Tableau de bord" at bounding box center [29, 29] width 29 height 6
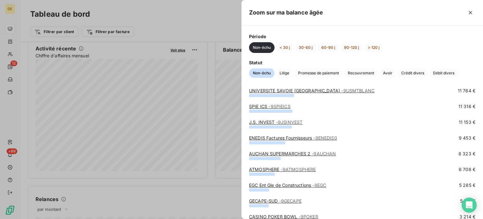
scroll to position [189, 0]
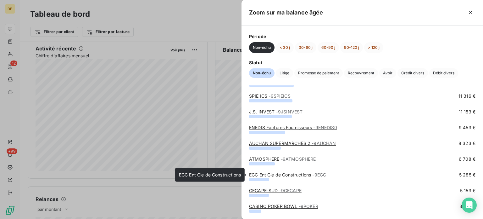
click at [267, 176] on link "EGC Ent Gle de Constructions - 9EGC" at bounding box center [287, 174] width 77 height 5
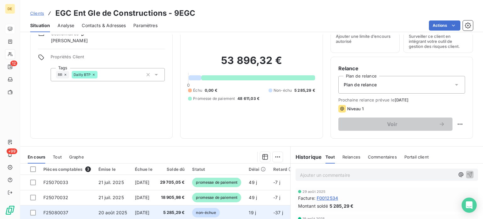
scroll to position [63, 0]
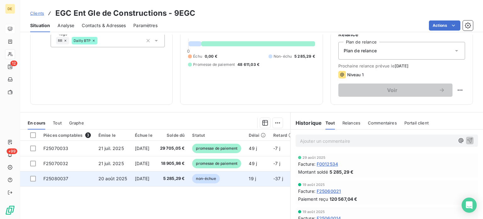
click at [181, 181] on td "5 285,29 €" at bounding box center [172, 178] width 32 height 15
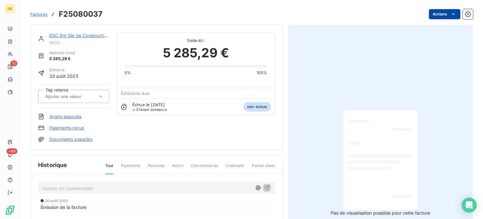
click at [440, 11] on html "DE 12 +99 Factures F25080037 Actions EGC Ent Gle de Constructions 9EGC Montant …" at bounding box center [241, 109] width 483 height 219
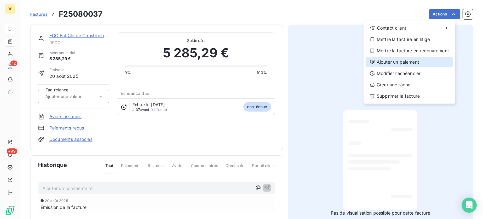
click at [404, 63] on div "Ajouter un paiement" at bounding box center [409, 62] width 87 height 10
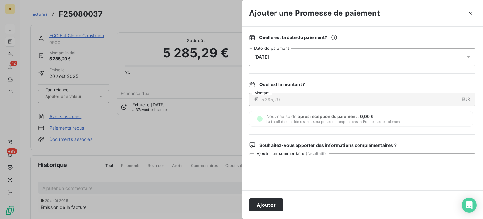
click at [309, 56] on div "[DATE]" at bounding box center [362, 57] width 226 height 18
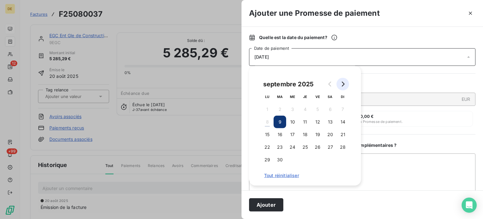
click at [345, 82] on button "Go to next month" at bounding box center [343, 84] width 13 height 13
click at [319, 134] on button "17" at bounding box center [317, 134] width 13 height 13
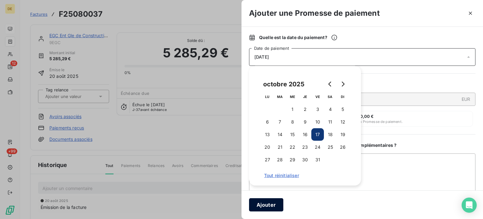
click at [272, 205] on button "Ajouter" at bounding box center [266, 204] width 34 height 13
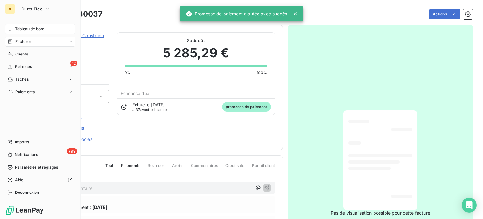
click at [21, 27] on span "Tableau de bord" at bounding box center [29, 29] width 29 height 6
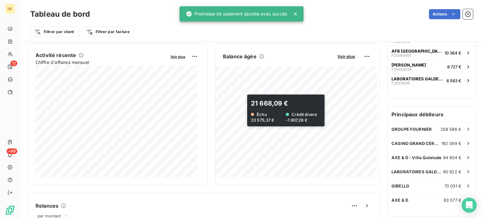
scroll to position [126, 0]
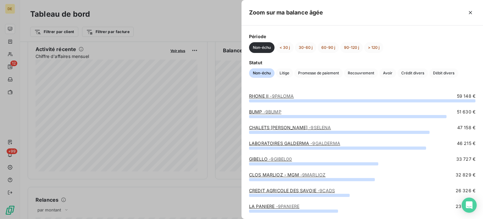
click at [304, 144] on link "LABORATOIRES GALDERMA - 9GALDERMA" at bounding box center [294, 142] width 91 height 5
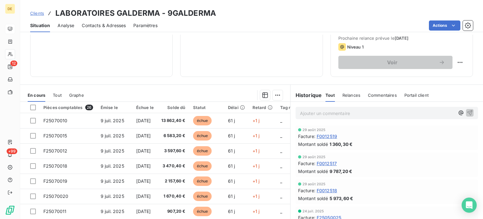
scroll to position [50, 0]
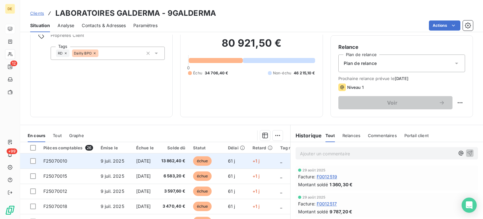
click at [186, 162] on span "13 862,40 €" at bounding box center [173, 161] width 24 height 6
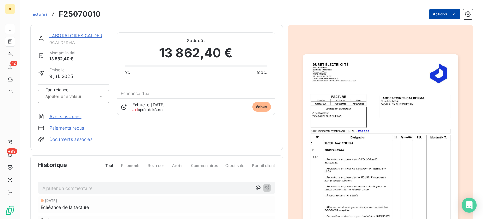
click at [440, 14] on html "DE 12 +99 Factures F25070010 Actions LABORATOIRES GALDERMA 9GALDERMA Montant in…" at bounding box center [241, 109] width 483 height 219
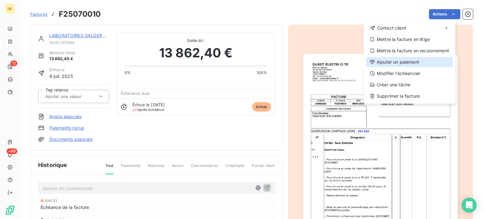
click at [396, 61] on div "Ajouter un paiement" at bounding box center [409, 62] width 87 height 10
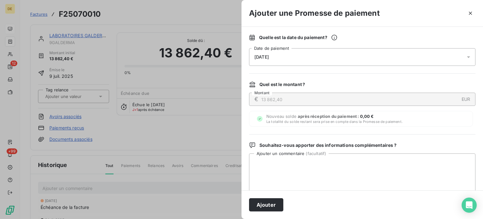
click at [290, 54] on div "[DATE]" at bounding box center [362, 57] width 226 height 18
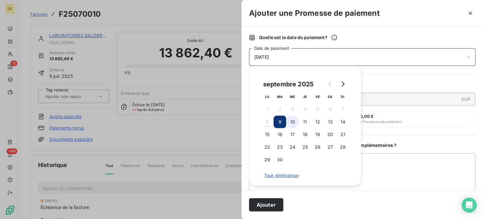
drag, startPoint x: 293, startPoint y: 121, endPoint x: 294, endPoint y: 126, distance: 5.7
click at [294, 121] on button "10" at bounding box center [292, 121] width 13 height 13
click at [268, 202] on button "Ajouter" at bounding box center [266, 204] width 34 height 13
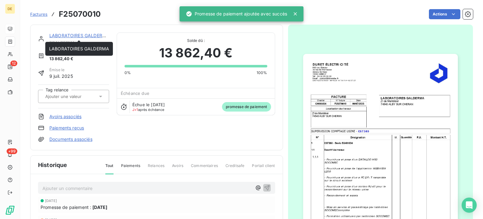
click at [77, 34] on link "LABORATOIRES GALDERMA" at bounding box center [79, 35] width 60 height 5
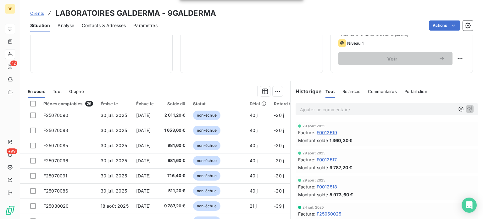
scroll to position [270, 0]
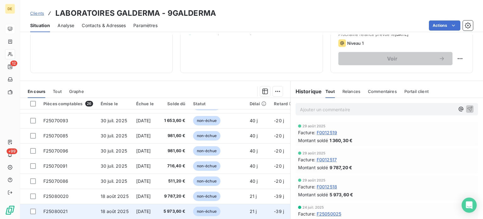
click at [186, 209] on span "5 973,60 €" at bounding box center [173, 211] width 24 height 6
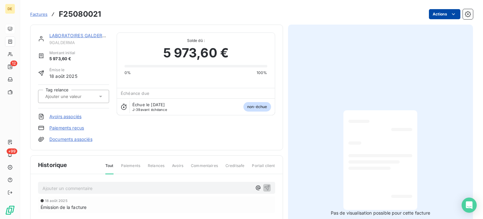
click at [444, 14] on html "DE 12 +99 Factures F25080021 Actions LABORATOIRES GALDERMA 9GALDERMA Montant in…" at bounding box center [241, 109] width 483 height 219
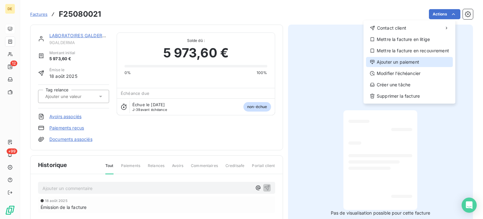
click at [402, 61] on div "Ajouter un paiement" at bounding box center [409, 62] width 87 height 10
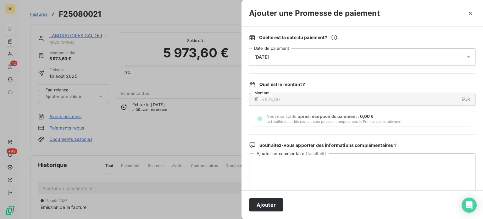
click at [324, 60] on div "[DATE]" at bounding box center [362, 57] width 226 height 18
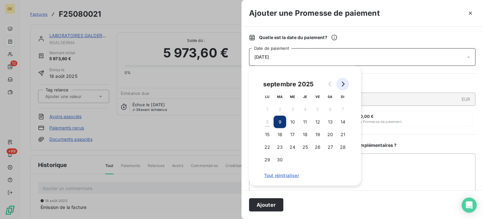
click at [343, 83] on icon "Go to next month" at bounding box center [343, 83] width 3 height 5
drag, startPoint x: 265, startPoint y: 145, endPoint x: 273, endPoint y: 165, distance: 21.3
click at [265, 145] on button "20" at bounding box center [267, 147] width 13 height 13
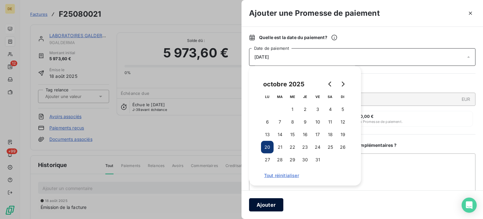
click at [278, 206] on button "Ajouter" at bounding box center [266, 204] width 34 height 13
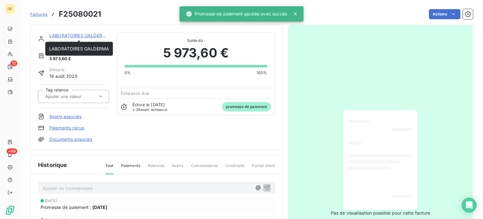
click at [94, 35] on link "LABORATOIRES GALDERMA" at bounding box center [79, 35] width 60 height 5
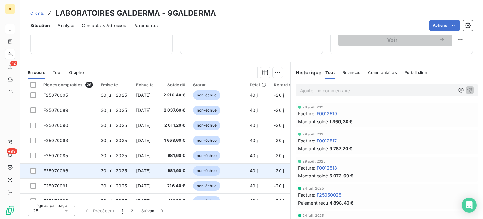
scroll to position [270, 0]
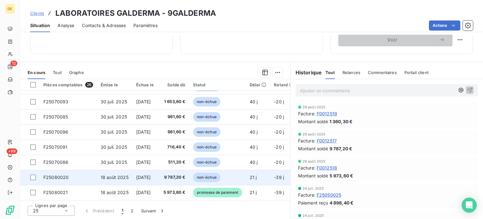
click at [158, 175] on td "[DATE]" at bounding box center [144, 177] width 25 height 15
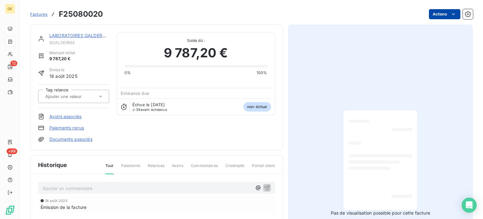
click at [437, 15] on html "DE 12 +99 Factures F25080020 Actions LABORATOIRES GALDERMA 9GALDERMA Montant in…" at bounding box center [241, 109] width 483 height 219
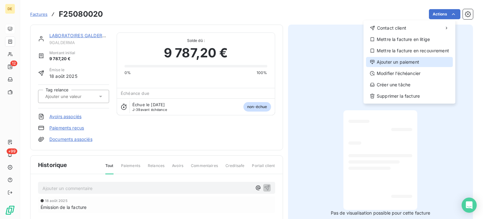
click at [411, 60] on div "Ajouter un paiement" at bounding box center [409, 62] width 87 height 10
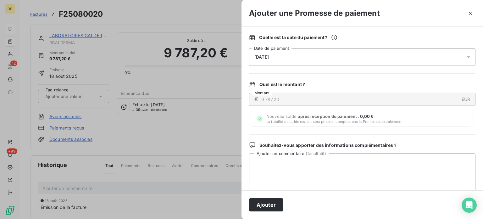
click at [292, 57] on div "[DATE]" at bounding box center [362, 57] width 226 height 18
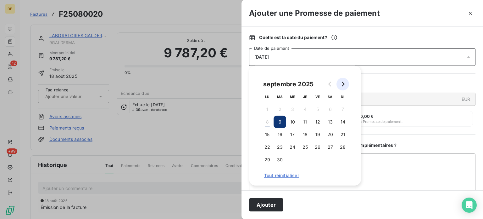
click at [343, 82] on icon "Go to next month" at bounding box center [343, 83] width 3 height 5
click at [269, 147] on button "20" at bounding box center [267, 147] width 13 height 13
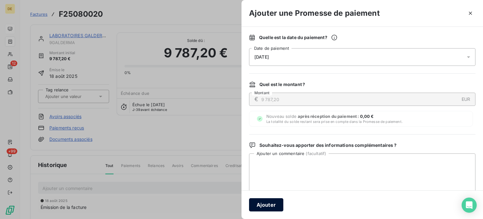
click at [266, 202] on button "Ajouter" at bounding box center [266, 204] width 34 height 13
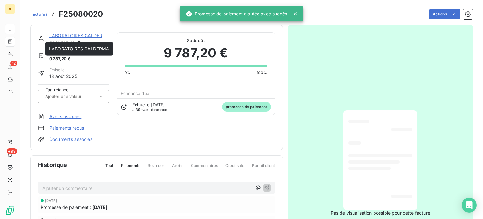
click at [96, 35] on link "LABORATOIRES GALDERMA" at bounding box center [79, 35] width 60 height 5
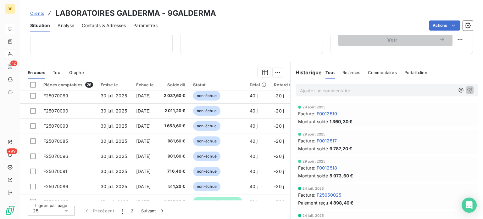
scroll to position [270, 0]
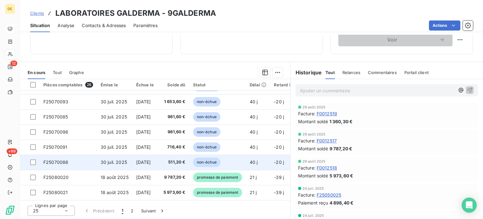
click at [151, 161] on span "[DATE]" at bounding box center [143, 161] width 15 height 5
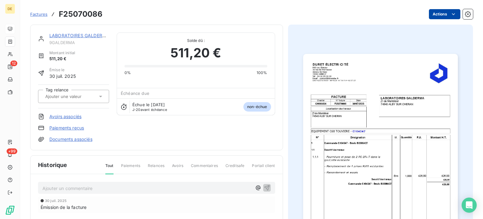
click at [432, 15] on html "DE 12 +99 Factures F25070086 Actions LABORATOIRES GALDERMA 9GALDERMA Montant in…" at bounding box center [241, 109] width 483 height 219
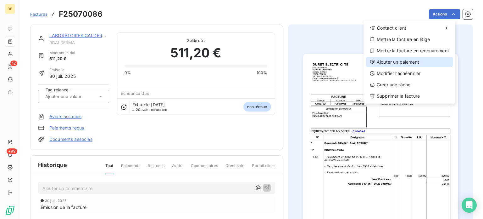
click at [404, 61] on div "Ajouter un paiement" at bounding box center [409, 62] width 87 height 10
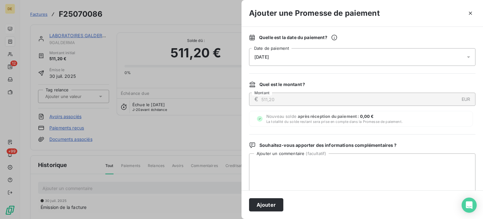
click at [398, 59] on div "[DATE]" at bounding box center [362, 57] width 226 height 18
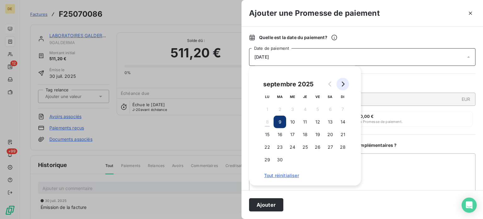
click at [341, 83] on icon "Go to next month" at bounding box center [342, 83] width 5 height 5
click at [316, 109] on button "3" at bounding box center [317, 109] width 13 height 13
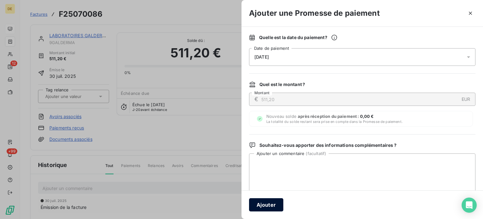
click at [262, 204] on button "Ajouter" at bounding box center [266, 204] width 34 height 13
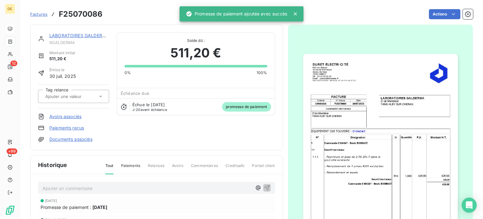
click at [85, 36] on link "LABORATOIRES GALDERMA" at bounding box center [79, 35] width 60 height 5
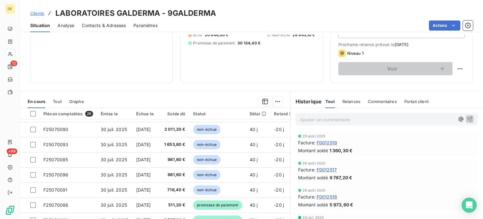
scroll to position [255, 0]
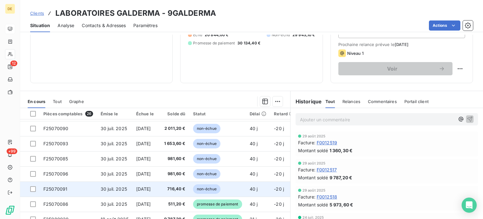
click at [182, 189] on span "716,40 €" at bounding box center [173, 189] width 24 height 6
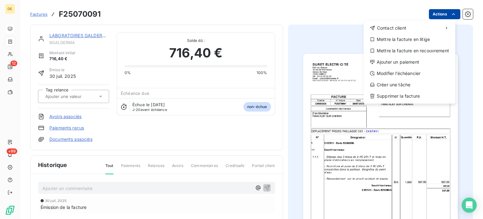
click at [443, 15] on html "DE 12 +99 Factures F25070091 Actions Contact client Mettre la facture en litige…" at bounding box center [241, 109] width 483 height 219
click at [400, 61] on div "Ajouter un paiement" at bounding box center [409, 62] width 87 height 10
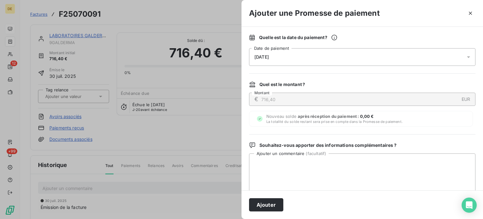
click at [308, 58] on div "[DATE]" at bounding box center [362, 57] width 226 height 18
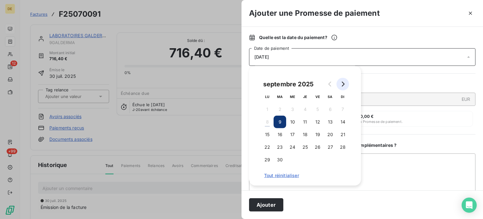
click at [343, 85] on icon "Go to next month" at bounding box center [342, 83] width 5 height 5
click at [318, 113] on button "3" at bounding box center [317, 109] width 13 height 13
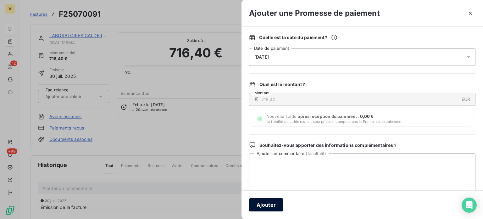
click at [260, 201] on button "Ajouter" at bounding box center [266, 204] width 34 height 13
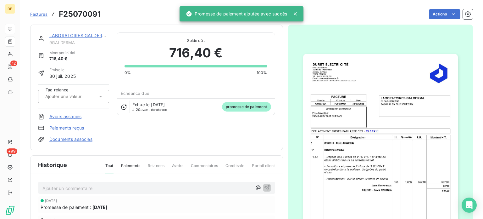
click at [92, 34] on link "LABORATOIRES GALDERMA" at bounding box center [79, 35] width 60 height 5
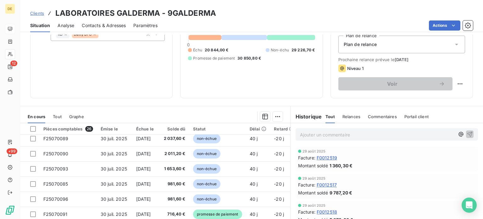
scroll to position [270, 0]
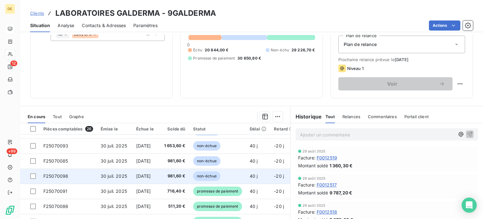
click at [169, 175] on td "981,60 €" at bounding box center [174, 175] width 32 height 15
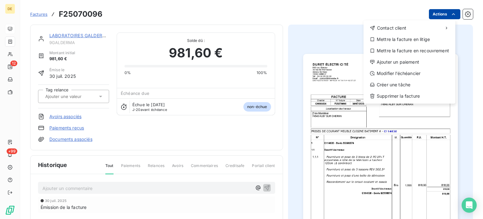
click at [443, 12] on html "DE 12 +99 Factures F25070096 Actions Contact client Mettre la facture en litige…" at bounding box center [241, 109] width 483 height 219
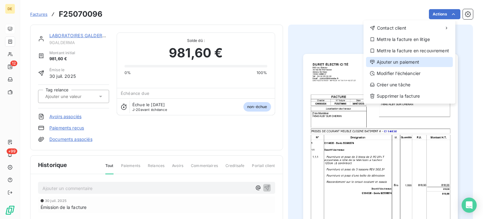
click at [394, 64] on div "Ajouter un paiement" at bounding box center [409, 62] width 87 height 10
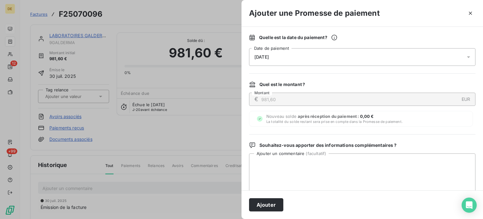
click at [338, 57] on div "[DATE]" at bounding box center [362, 57] width 226 height 18
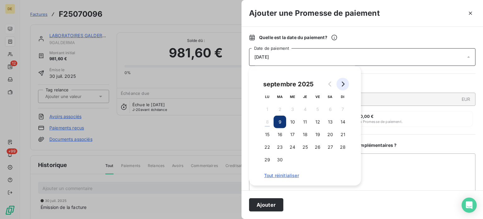
click at [346, 84] on button "Go to next month" at bounding box center [343, 84] width 13 height 13
click at [318, 110] on button "3" at bounding box center [317, 109] width 13 height 13
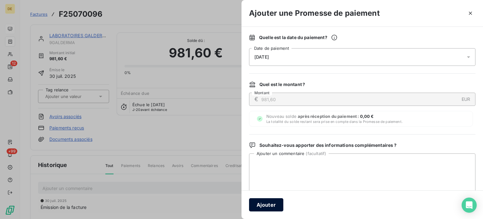
click at [261, 202] on button "Ajouter" at bounding box center [266, 204] width 34 height 13
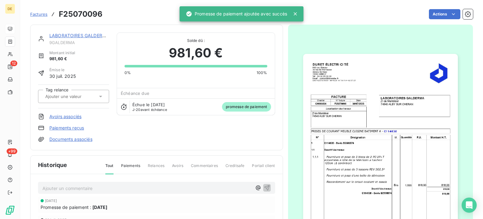
click at [85, 35] on link "LABORATOIRES GALDERMA" at bounding box center [79, 35] width 60 height 5
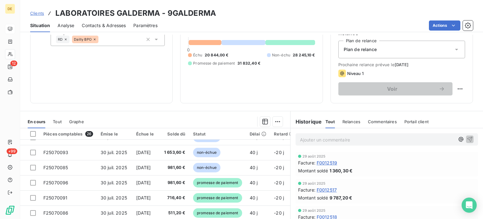
scroll to position [270, 0]
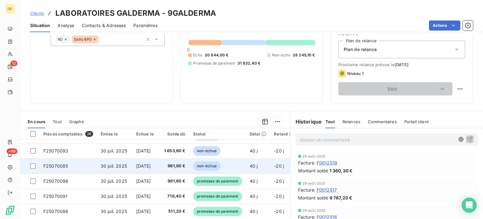
click at [186, 165] on span "981,60 €" at bounding box center [173, 166] width 24 height 6
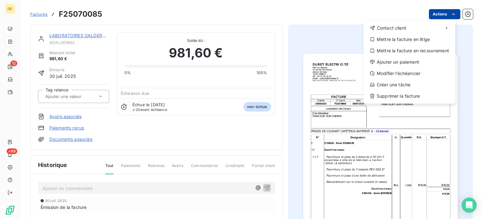
click at [439, 13] on html "DE 12 +99 Factures F25070085 Actions Contact client Mettre la facture en litige…" at bounding box center [241, 109] width 483 height 219
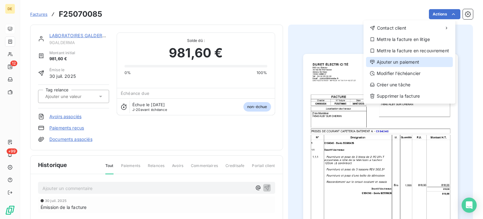
click at [393, 61] on div "Ajouter un paiement" at bounding box center [409, 62] width 87 height 10
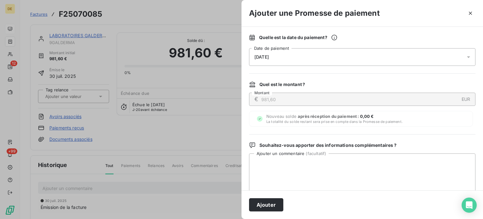
click at [323, 60] on div "[DATE]" at bounding box center [362, 57] width 226 height 18
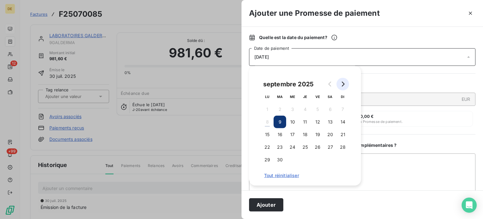
click at [347, 83] on button "Go to next month" at bounding box center [343, 84] width 13 height 13
click at [313, 112] on button "3" at bounding box center [317, 109] width 13 height 13
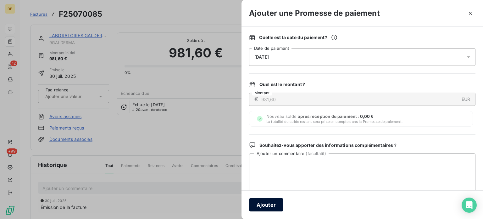
click at [266, 202] on button "Ajouter" at bounding box center [266, 204] width 34 height 13
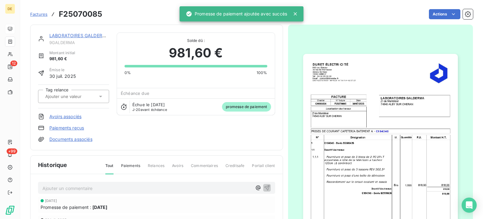
click at [87, 36] on link "LABORATOIRES GALDERMA" at bounding box center [79, 35] width 60 height 5
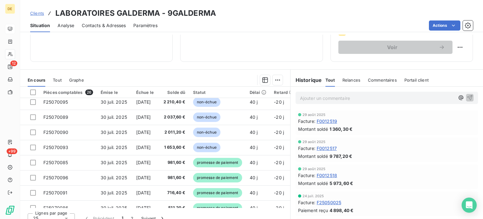
scroll to position [230, 0]
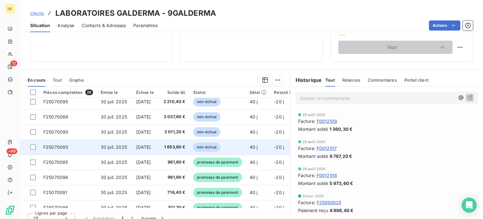
click at [186, 144] on span "1 653,60 €" at bounding box center [173, 147] width 24 height 6
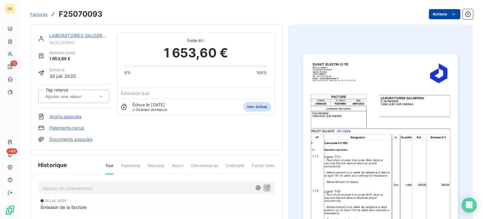
click at [441, 14] on html "DE 12 +99 Factures F25070093 Actions LABORATOIRES GALDERMA 9GALDERMA Montant in…" at bounding box center [241, 109] width 483 height 219
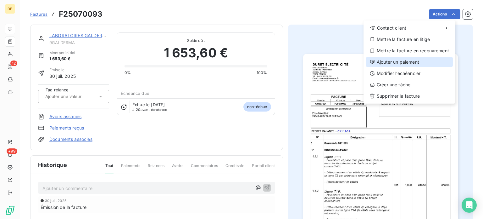
click at [386, 62] on div "Ajouter un paiement" at bounding box center [409, 62] width 87 height 10
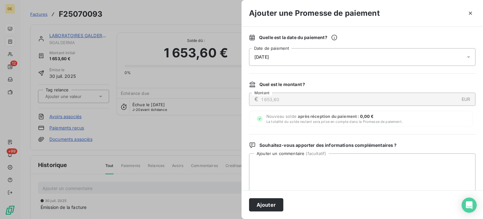
click at [331, 57] on div "[DATE]" at bounding box center [362, 57] width 226 height 18
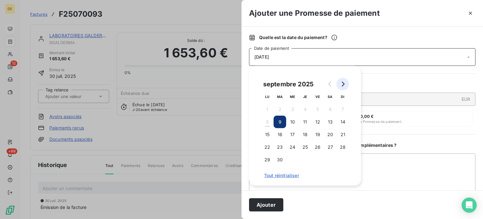
click at [344, 84] on icon "Go to next month" at bounding box center [343, 83] width 3 height 5
click at [317, 112] on button "3" at bounding box center [317, 109] width 13 height 13
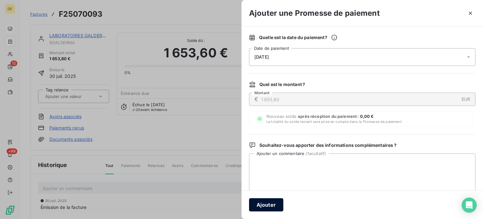
click at [268, 205] on button "Ajouter" at bounding box center [266, 204] width 34 height 13
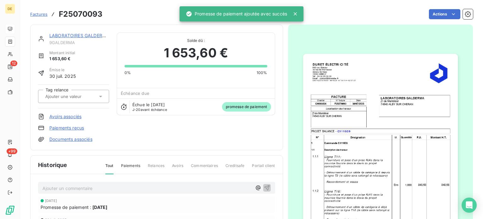
click at [74, 36] on link "LABORATOIRES GALDERMA" at bounding box center [79, 35] width 60 height 5
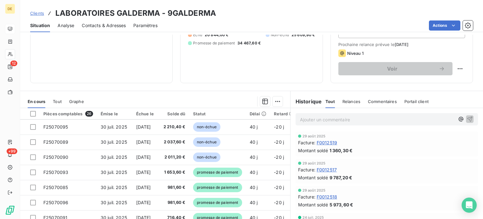
scroll to position [227, 0]
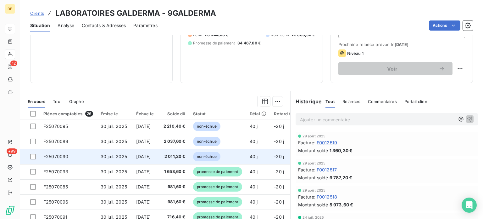
click at [186, 155] on span "2 011,20 €" at bounding box center [173, 156] width 24 height 6
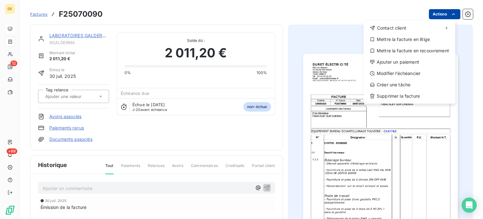
click at [442, 15] on html "DE 12 +99 Factures F25070090 Actions Contact client Mettre la facture en litige…" at bounding box center [241, 109] width 483 height 219
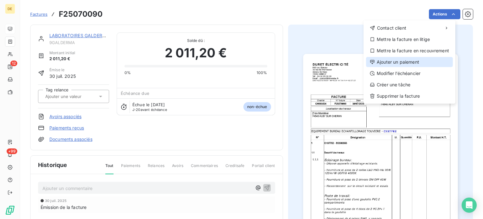
click at [390, 63] on div "Ajouter un paiement" at bounding box center [409, 62] width 87 height 10
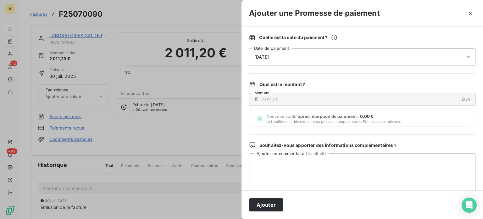
click at [317, 58] on div "[DATE]" at bounding box center [362, 57] width 226 height 18
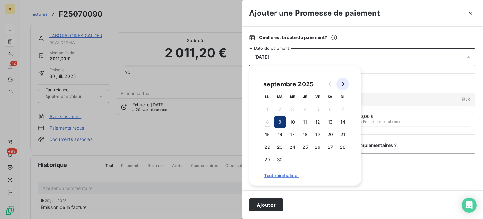
click at [344, 86] on icon "Go to next month" at bounding box center [342, 83] width 5 height 5
click at [316, 109] on button "3" at bounding box center [317, 109] width 13 height 13
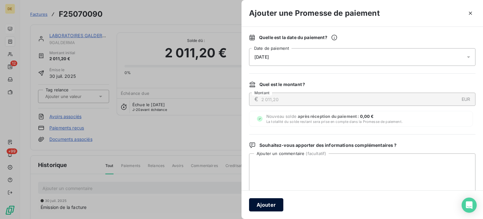
click at [264, 204] on button "Ajouter" at bounding box center [266, 204] width 34 height 13
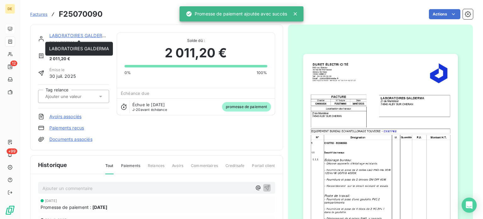
click at [87, 33] on link "LABORATOIRES GALDERMA" at bounding box center [79, 35] width 60 height 5
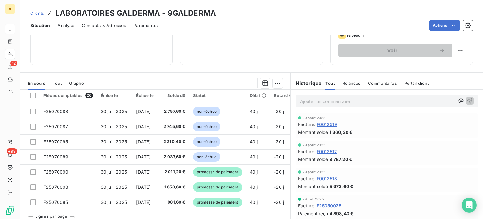
scroll to position [194, 0]
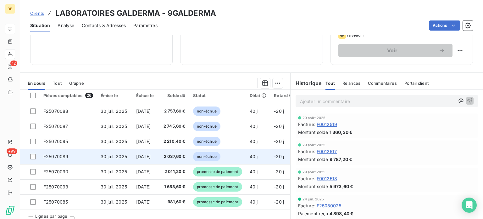
click at [180, 157] on span "2 037,60 €" at bounding box center [173, 156] width 24 height 6
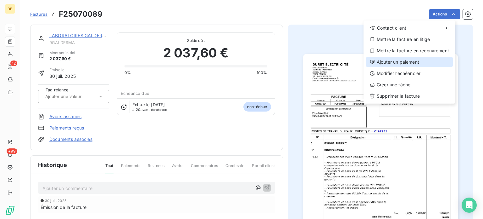
click at [394, 61] on div "Ajouter un paiement" at bounding box center [409, 62] width 87 height 10
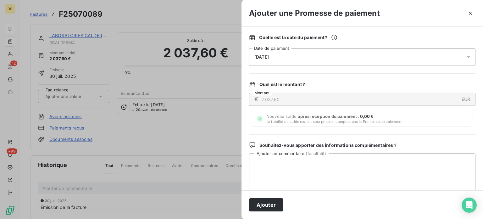
click at [319, 58] on div "[DATE]" at bounding box center [362, 57] width 226 height 18
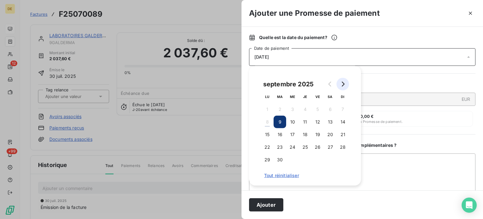
click at [345, 83] on button "Go to next month" at bounding box center [343, 84] width 13 height 13
click at [315, 110] on button "3" at bounding box center [317, 109] width 13 height 13
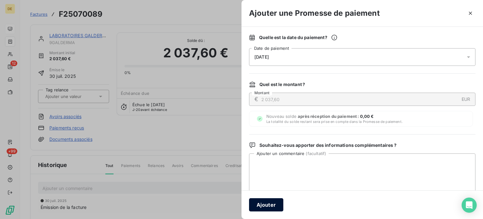
click at [265, 203] on button "Ajouter" at bounding box center [266, 204] width 34 height 13
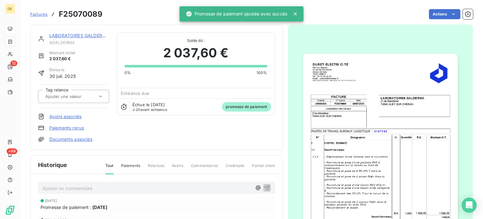
click at [91, 37] on link "LABORATOIRES GALDERMA" at bounding box center [79, 35] width 60 height 5
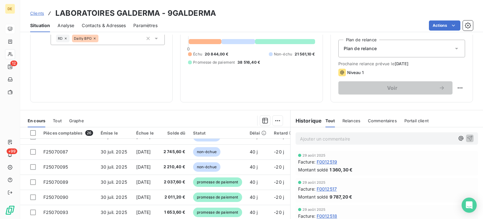
scroll to position [207, 0]
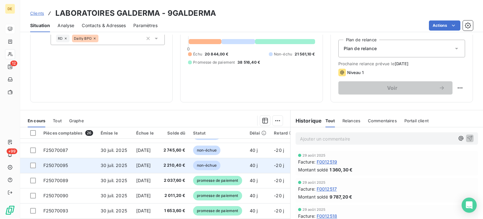
click at [186, 163] on span "2 210,40 €" at bounding box center [173, 165] width 24 height 6
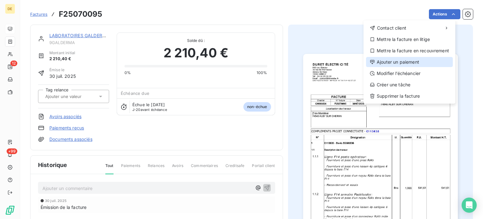
click at [390, 64] on div "Ajouter un paiement" at bounding box center [409, 62] width 87 height 10
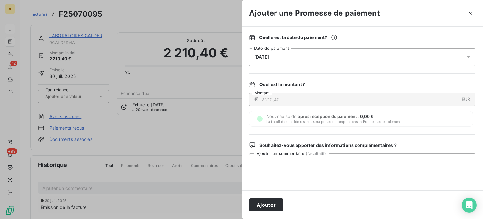
click at [326, 59] on div "[DATE]" at bounding box center [362, 57] width 226 height 18
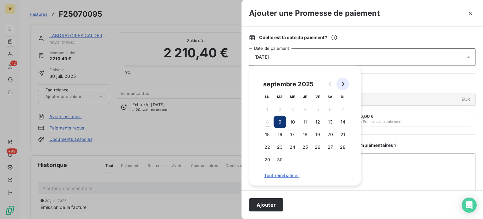
click at [345, 83] on button "Go to next month" at bounding box center [343, 84] width 13 height 13
click at [317, 109] on button "3" at bounding box center [317, 109] width 13 height 13
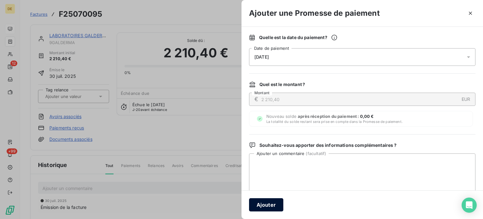
click at [268, 201] on button "Ajouter" at bounding box center [266, 204] width 34 height 13
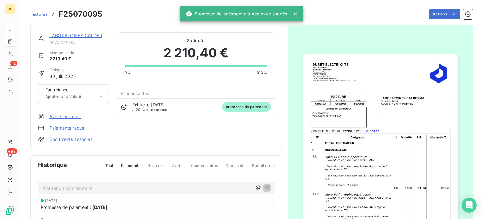
click at [94, 34] on link "LABORATOIRES GALDERMA" at bounding box center [79, 35] width 60 height 5
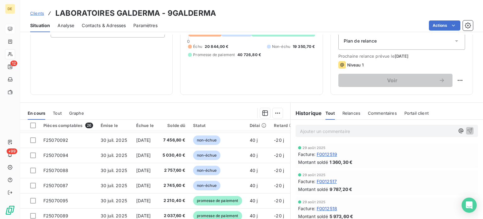
scroll to position [165, 0]
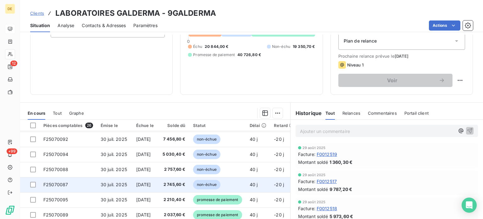
click at [179, 181] on span "2 745,60 €" at bounding box center [173, 184] width 24 height 6
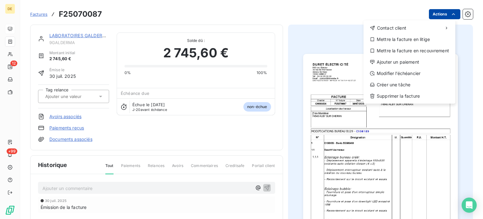
click at [437, 12] on html "DE 12 +99 Factures F25070087 Actions Contact client Mettre la facture en litige…" at bounding box center [241, 109] width 483 height 219
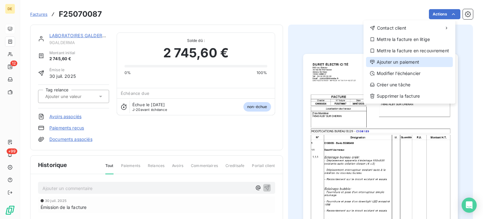
click at [384, 63] on div "Ajouter un paiement" at bounding box center [409, 62] width 87 height 10
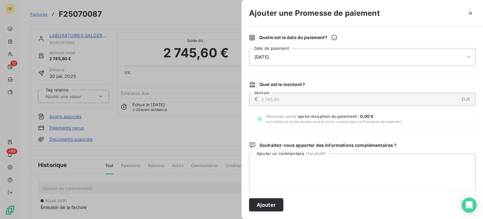
click at [332, 56] on div "[DATE]" at bounding box center [362, 57] width 226 height 18
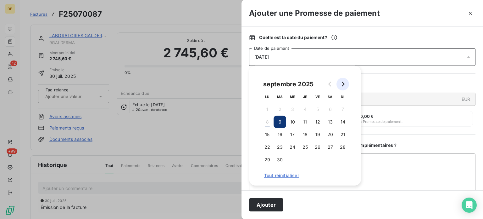
click at [343, 83] on icon "Go to next month" at bounding box center [343, 83] width 3 height 5
click at [315, 108] on button "3" at bounding box center [317, 109] width 13 height 13
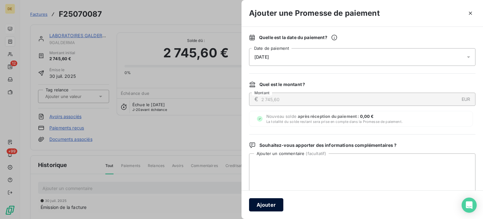
click at [267, 201] on button "Ajouter" at bounding box center [266, 204] width 34 height 13
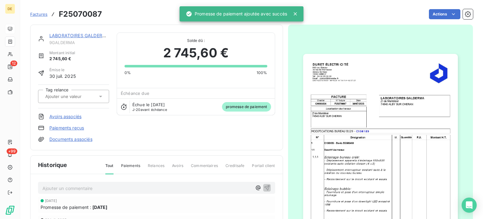
click at [90, 34] on link "LABORATOIRES GALDERMA" at bounding box center [79, 35] width 60 height 5
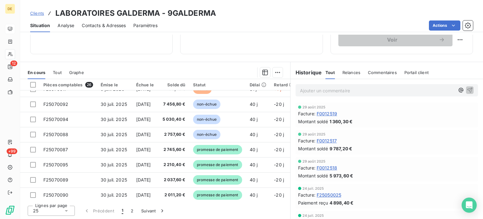
scroll to position [160, 0]
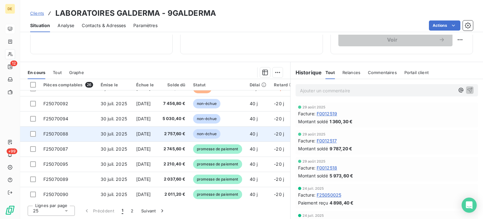
click at [245, 131] on td "non-échue" at bounding box center [217, 133] width 57 height 15
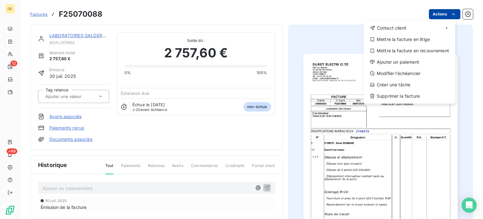
click at [437, 12] on html "DE 12 +99 Factures F25070088 Actions Contact client Mettre la facture en litige…" at bounding box center [241, 109] width 483 height 219
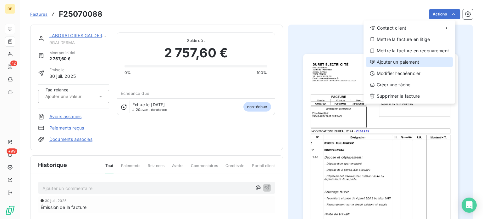
click at [384, 59] on div "Ajouter un paiement" at bounding box center [409, 62] width 87 height 10
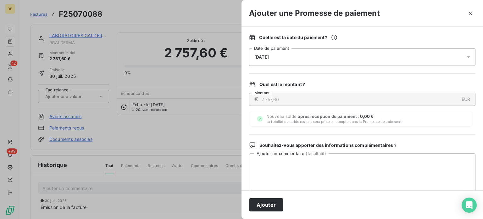
click at [338, 51] on div "[DATE]" at bounding box center [362, 57] width 226 height 18
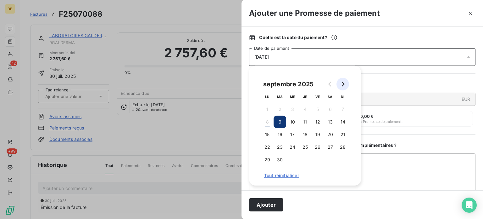
click at [344, 81] on icon "Go to next month" at bounding box center [342, 83] width 5 height 5
click at [316, 111] on button "3" at bounding box center [317, 109] width 13 height 13
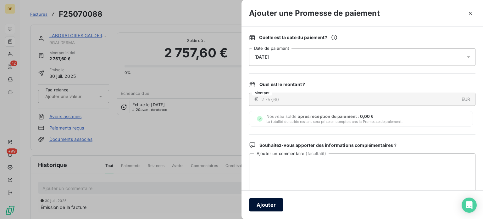
click at [268, 203] on button "Ajouter" at bounding box center [266, 204] width 34 height 13
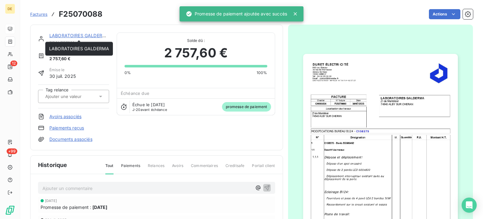
click at [93, 35] on link "LABORATOIRES GALDERMA" at bounding box center [79, 35] width 60 height 5
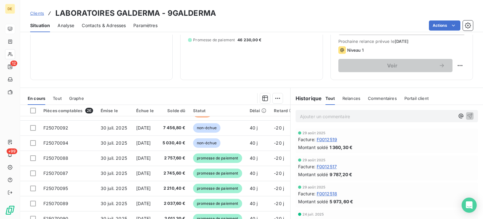
scroll to position [162, 0]
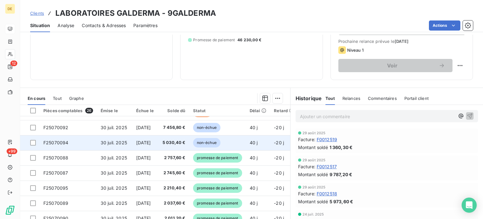
click at [186, 143] on span "5 030,40 €" at bounding box center [173, 142] width 24 height 6
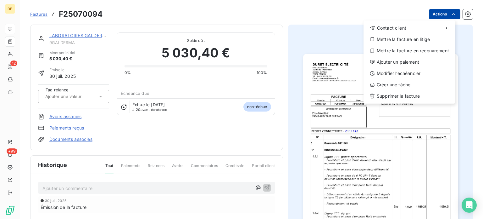
click at [443, 14] on html "DE 12 +99 Factures F25070094 Actions Contact client Mettre la facture en litige…" at bounding box center [241, 109] width 483 height 219
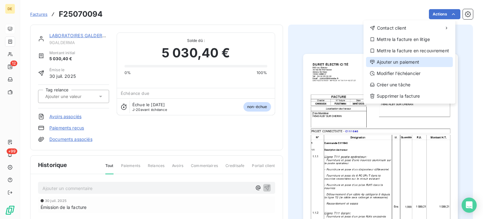
click at [393, 61] on div "Ajouter un paiement" at bounding box center [409, 62] width 87 height 10
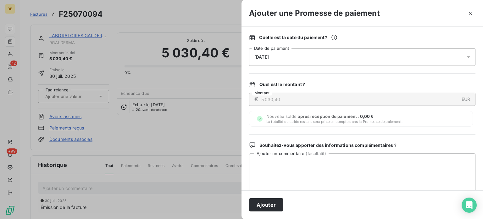
click at [303, 55] on div "[DATE]" at bounding box center [362, 57] width 226 height 18
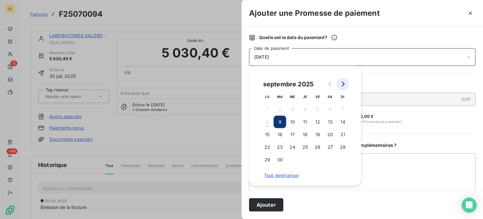
click at [343, 82] on icon "Go to next month" at bounding box center [342, 83] width 5 height 5
click at [316, 108] on button "3" at bounding box center [317, 109] width 13 height 13
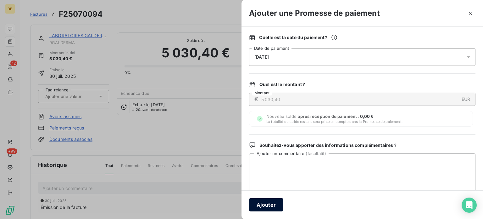
click at [265, 204] on button "Ajouter" at bounding box center [266, 204] width 34 height 13
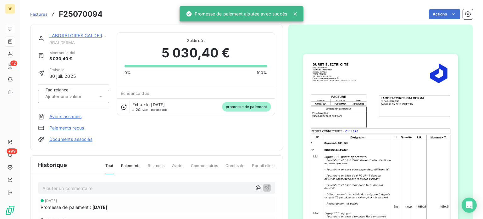
click at [94, 36] on link "LABORATOIRES GALDERMA" at bounding box center [79, 35] width 60 height 5
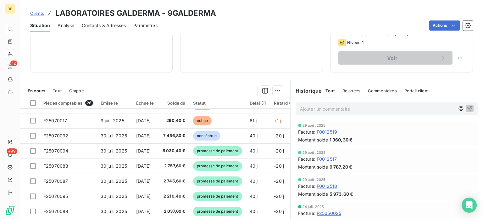
scroll to position [147, 0]
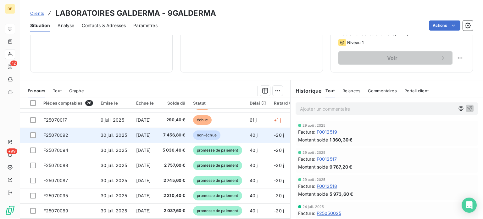
click at [175, 134] on span "7 456,80 €" at bounding box center [173, 135] width 24 height 6
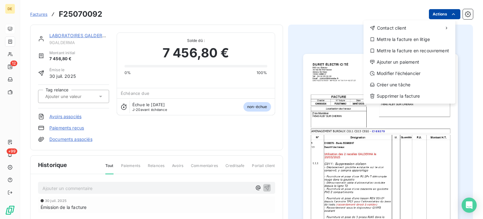
click at [443, 13] on html "DE 12 +99 Factures F25070092 Actions Contact client Mettre la facture en litige…" at bounding box center [241, 109] width 483 height 219
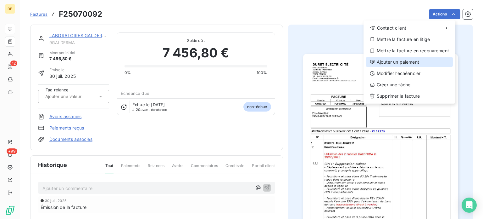
click at [394, 62] on div "Ajouter un paiement" at bounding box center [409, 62] width 87 height 10
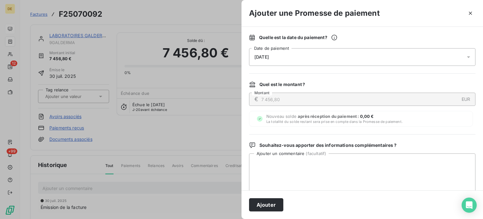
click at [329, 54] on div "[DATE]" at bounding box center [362, 57] width 226 height 18
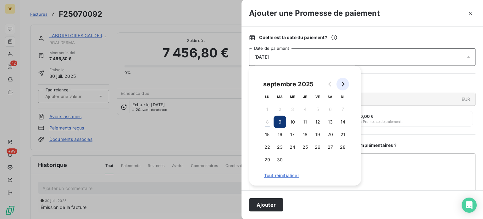
click at [344, 81] on icon "Go to next month" at bounding box center [342, 83] width 5 height 5
click at [314, 109] on button "3" at bounding box center [317, 109] width 13 height 13
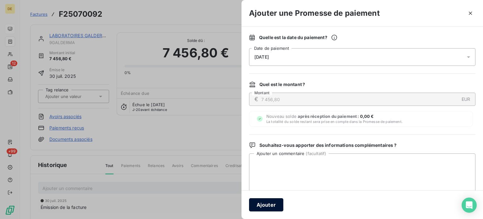
click at [271, 206] on button "Ajouter" at bounding box center [266, 204] width 34 height 13
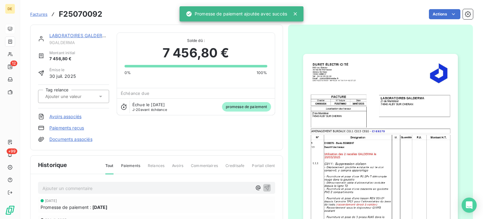
click at [94, 36] on link "LABORATOIRES GALDERMA" at bounding box center [79, 35] width 60 height 5
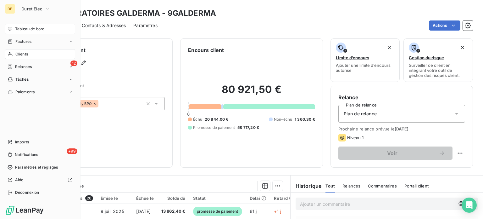
click at [13, 26] on div "Tableau de bord" at bounding box center [40, 29] width 70 height 10
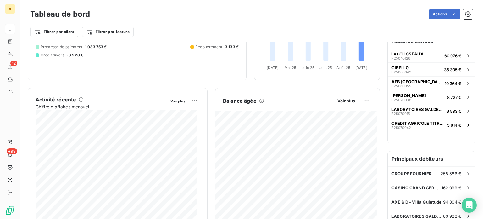
scroll to position [76, 0]
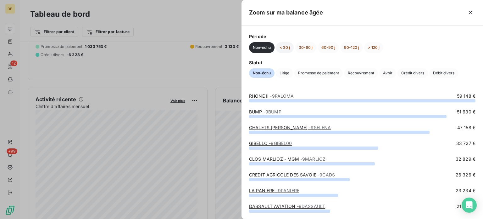
click at [285, 44] on button "< 30 j" at bounding box center [285, 47] width 18 height 11
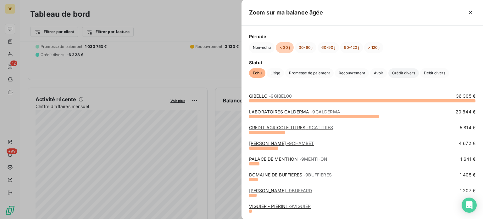
click at [399, 73] on span "Crédit divers" at bounding box center [403, 72] width 31 height 9
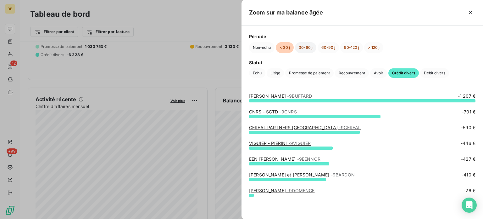
click at [306, 46] on button "30-60 j" at bounding box center [305, 47] width 21 height 11
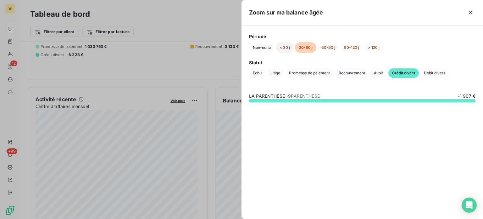
click at [289, 46] on button "< 30 j" at bounding box center [285, 47] width 18 height 11
